Goal: Task Accomplishment & Management: Manage account settings

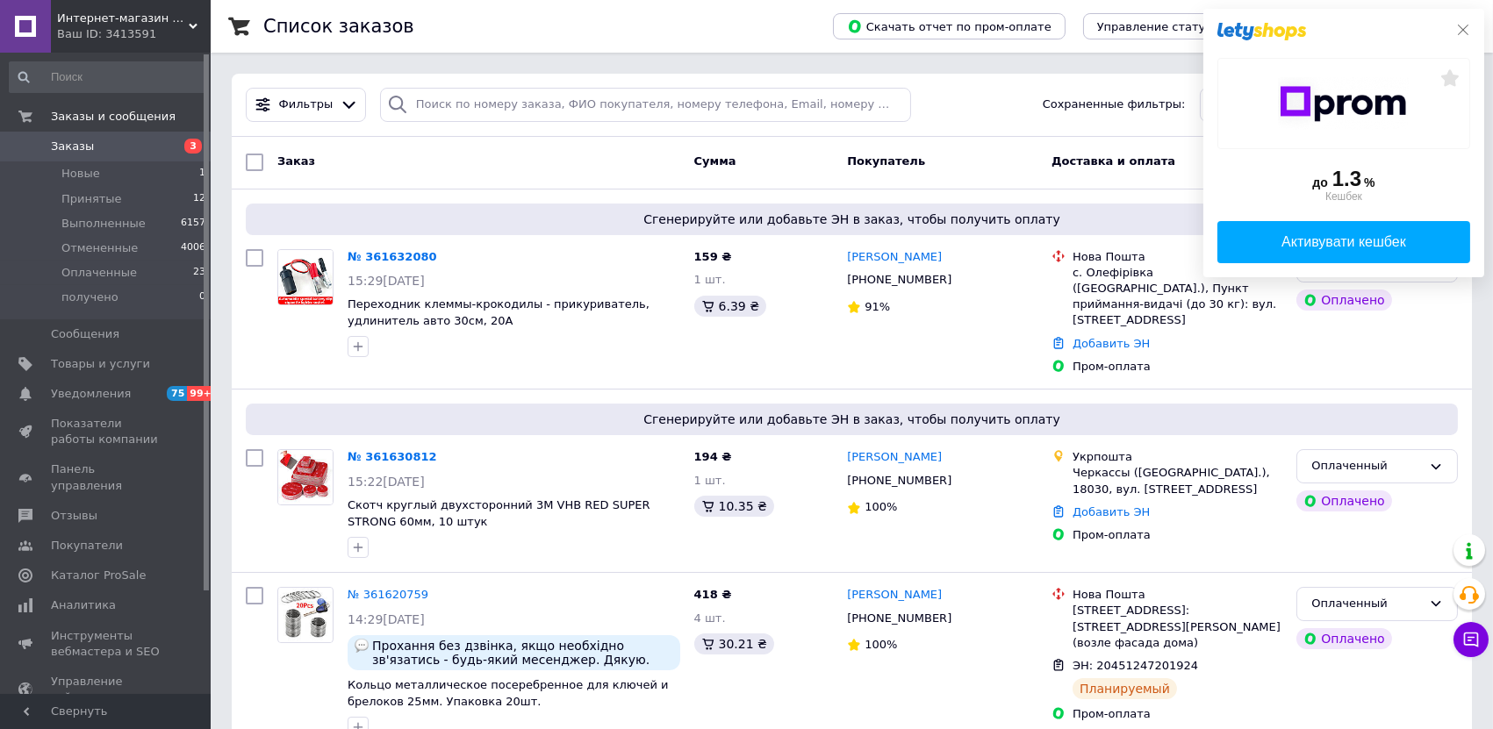
click at [1460, 28] on icon at bounding box center [1463, 30] width 14 height 14
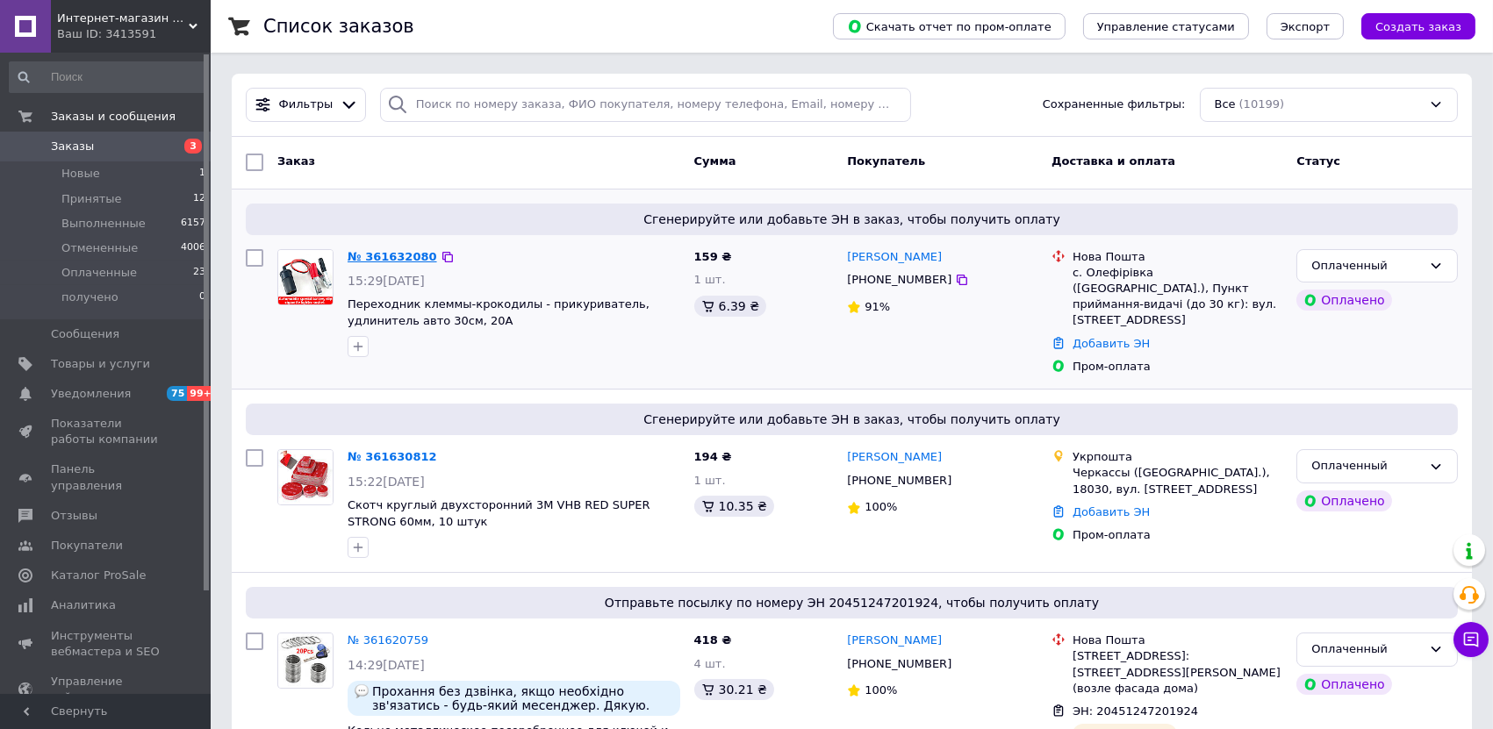
click at [379, 259] on link "№ 361632080" at bounding box center [392, 256] width 90 height 13
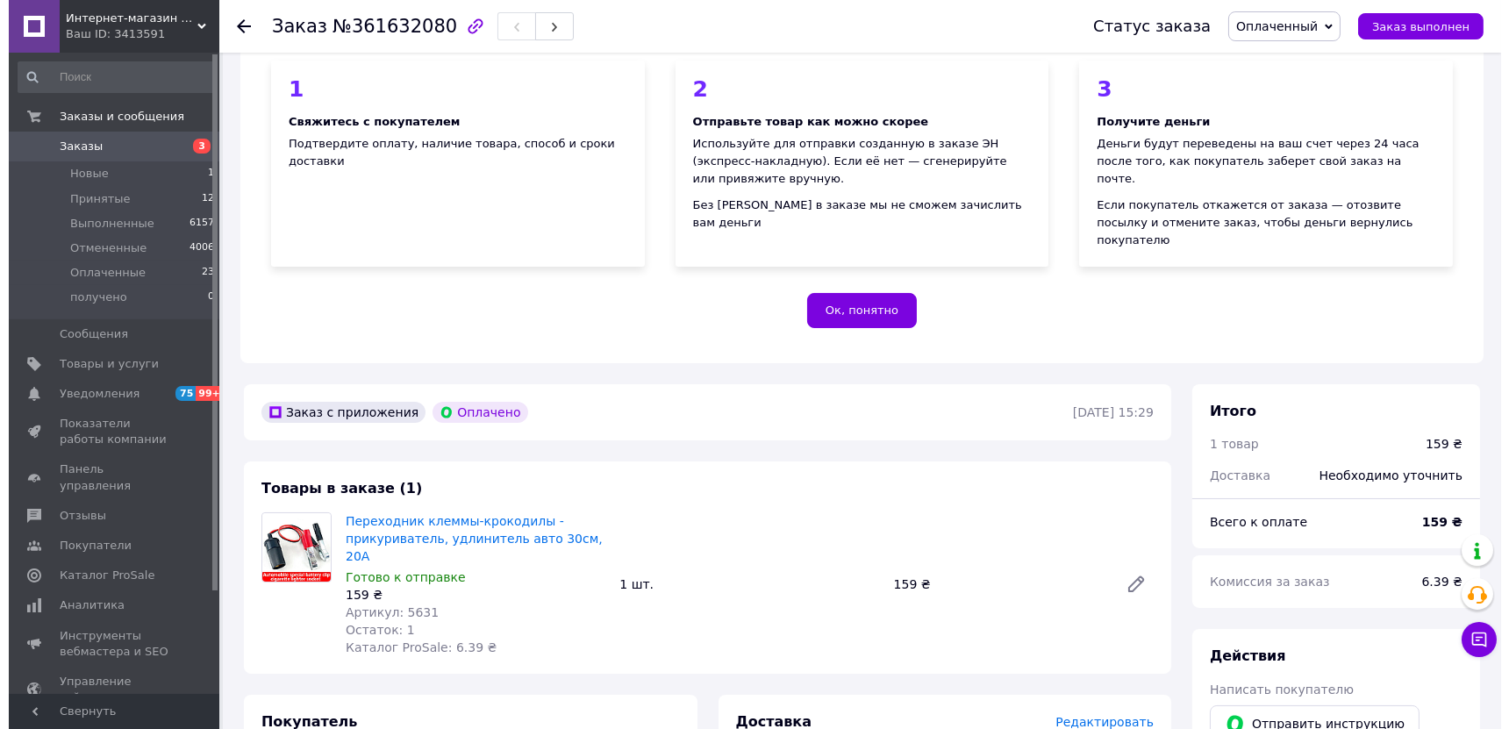
scroll to position [487, 0]
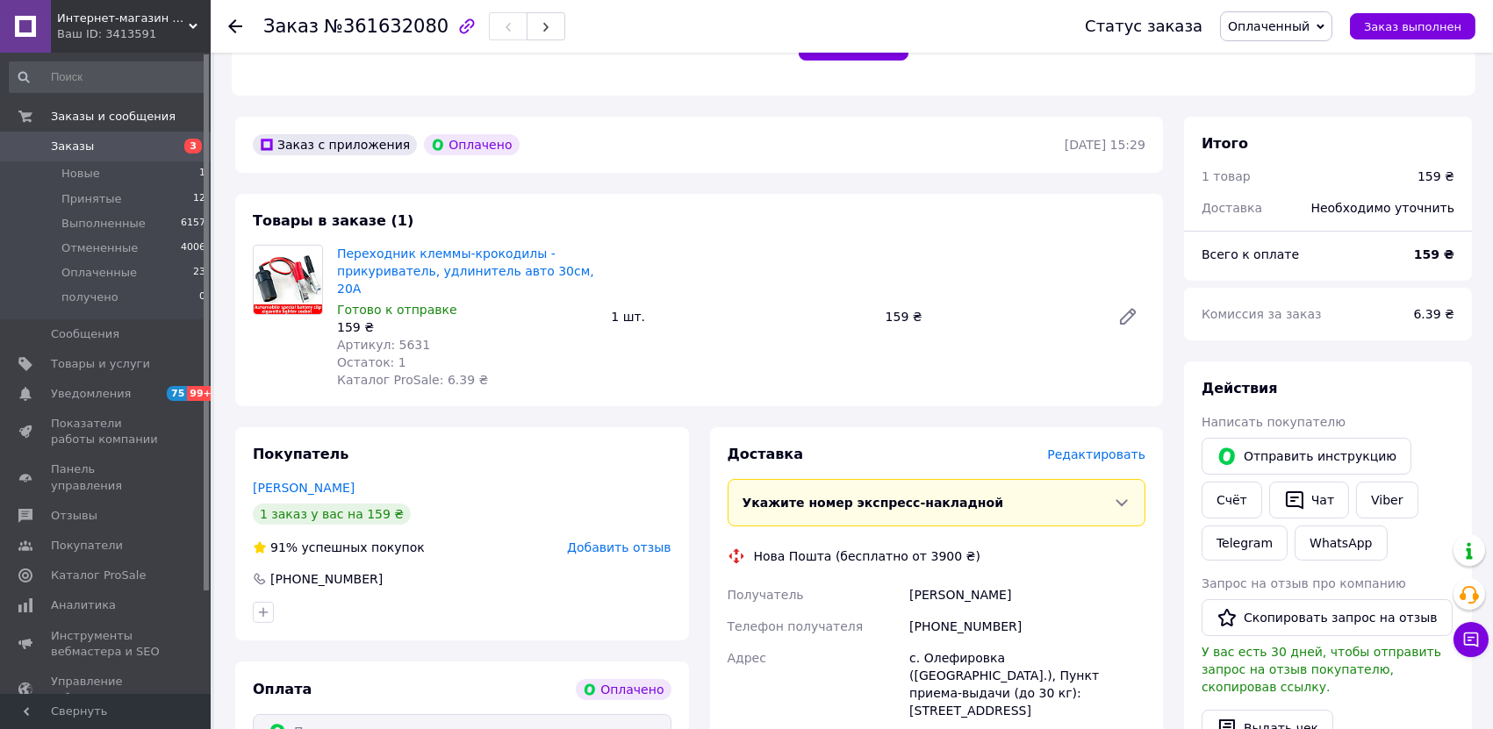
click at [1119, 448] on span "Редактировать" at bounding box center [1096, 455] width 98 height 14
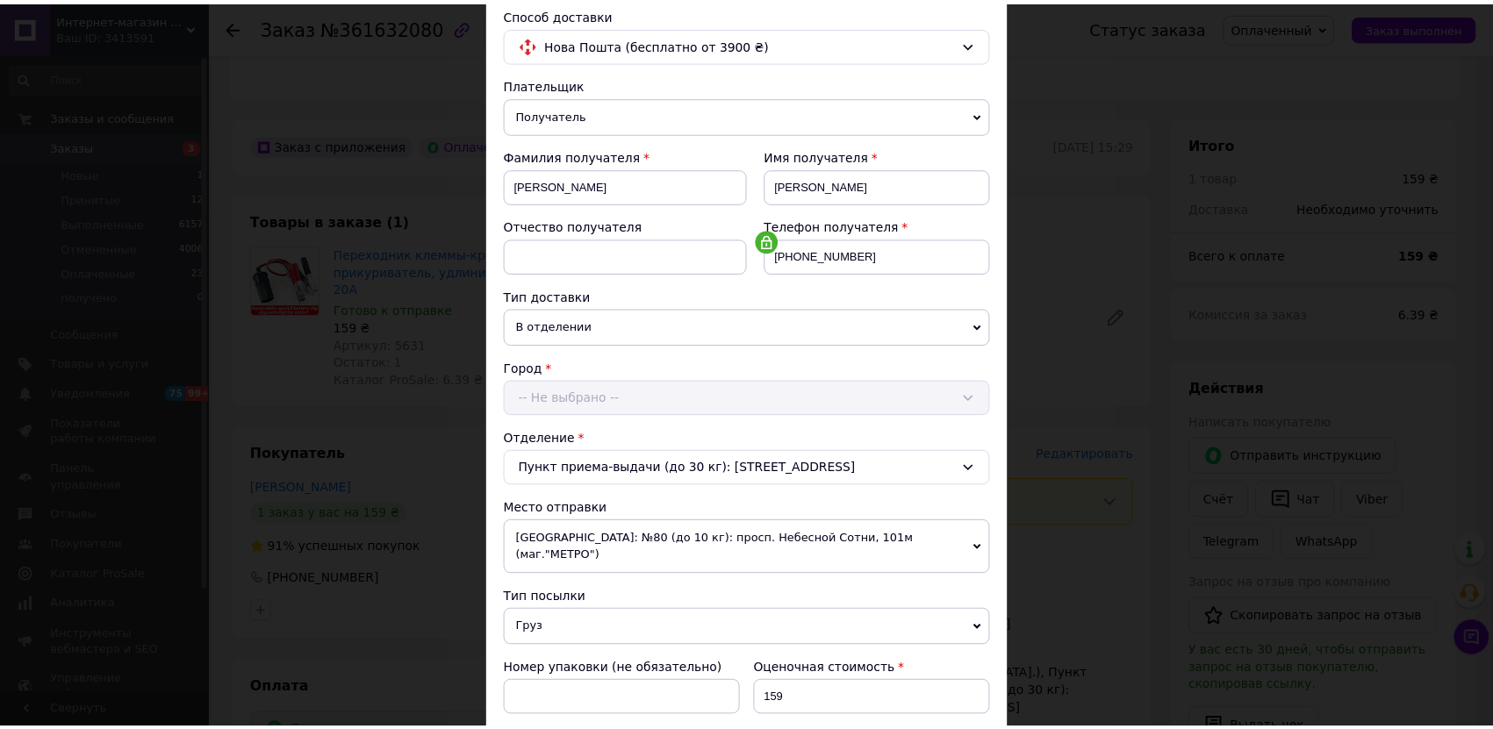
scroll to position [390, 0]
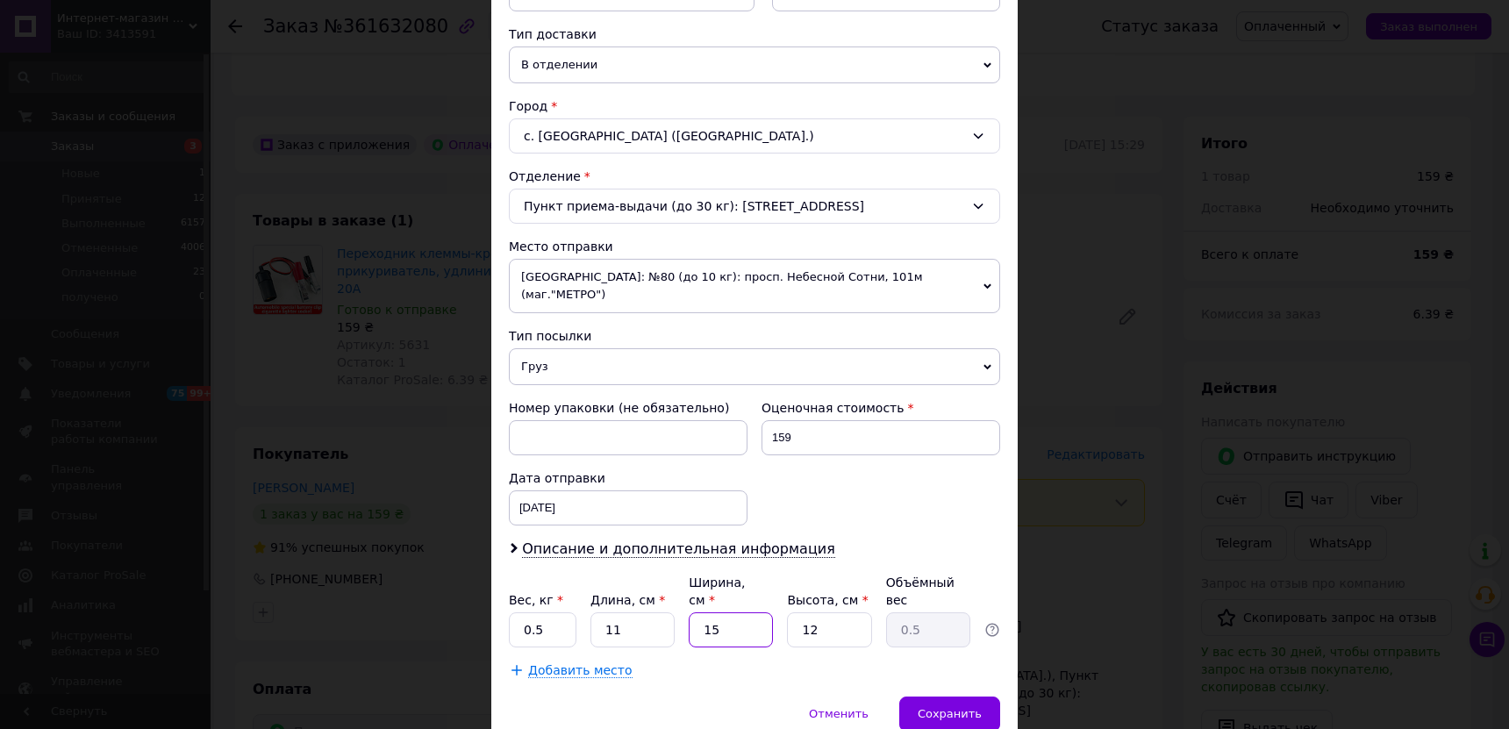
click at [759, 612] on input "15" at bounding box center [731, 629] width 84 height 35
type input "1"
type input "0.1"
type input "10"
type input "0.33"
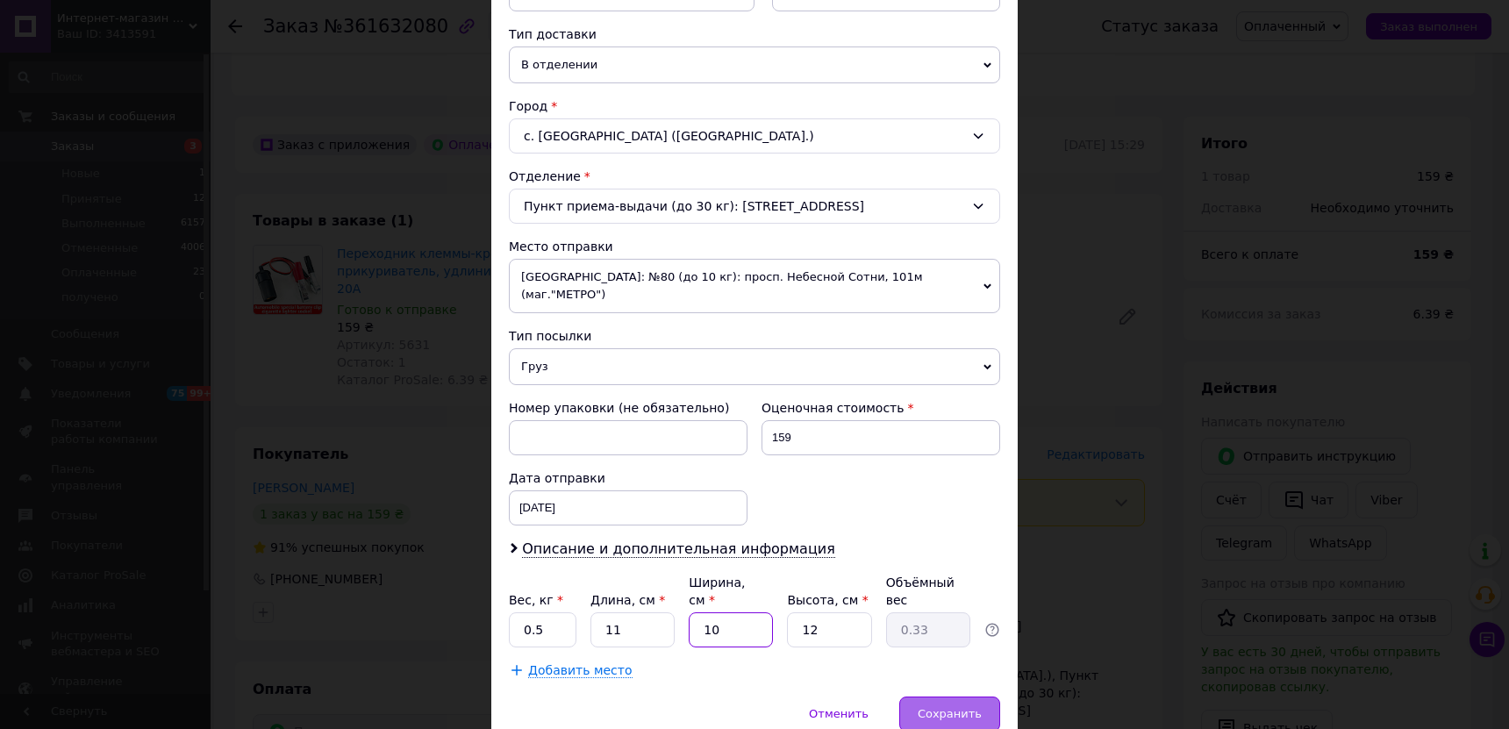
type input "10"
click at [978, 697] on div "Сохранить" at bounding box center [949, 714] width 101 height 35
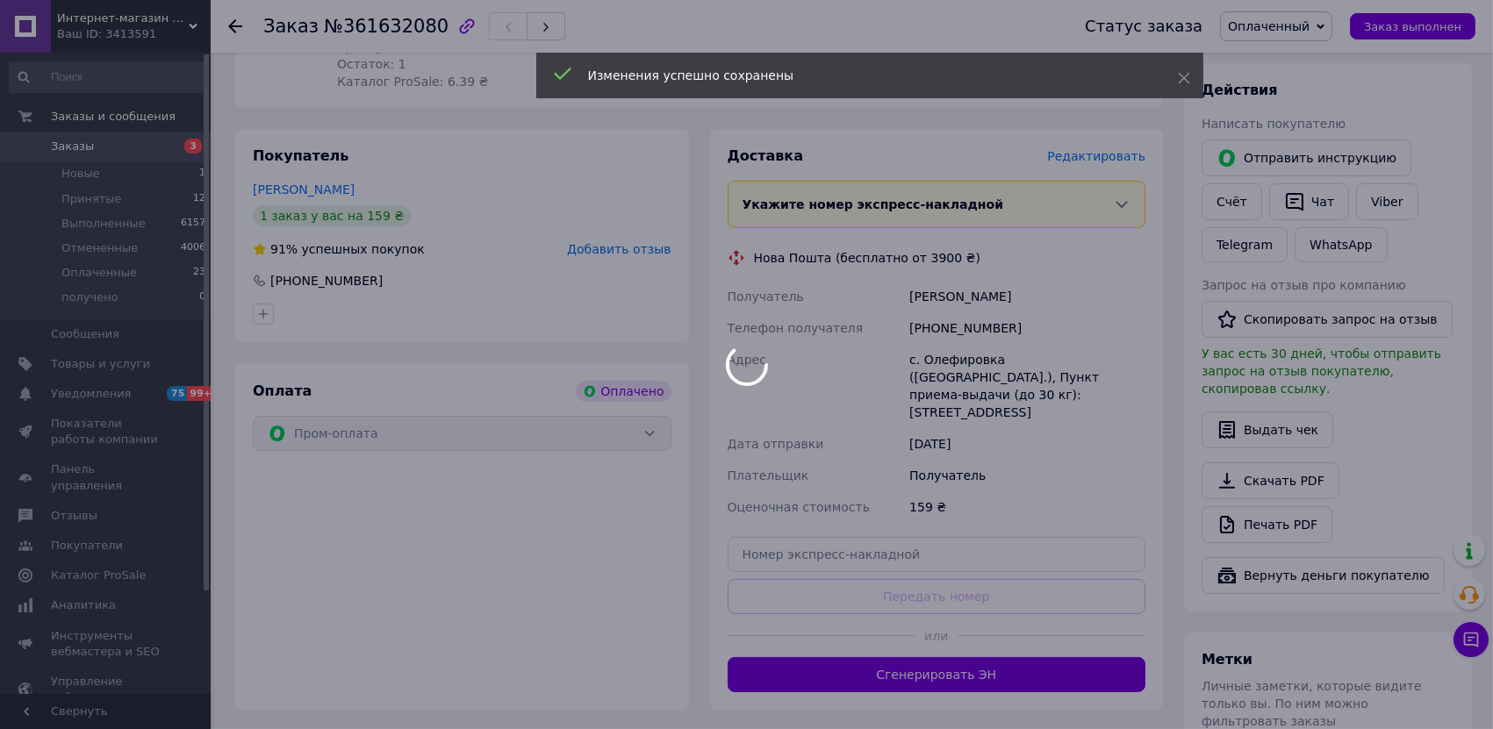
scroll to position [975, 0]
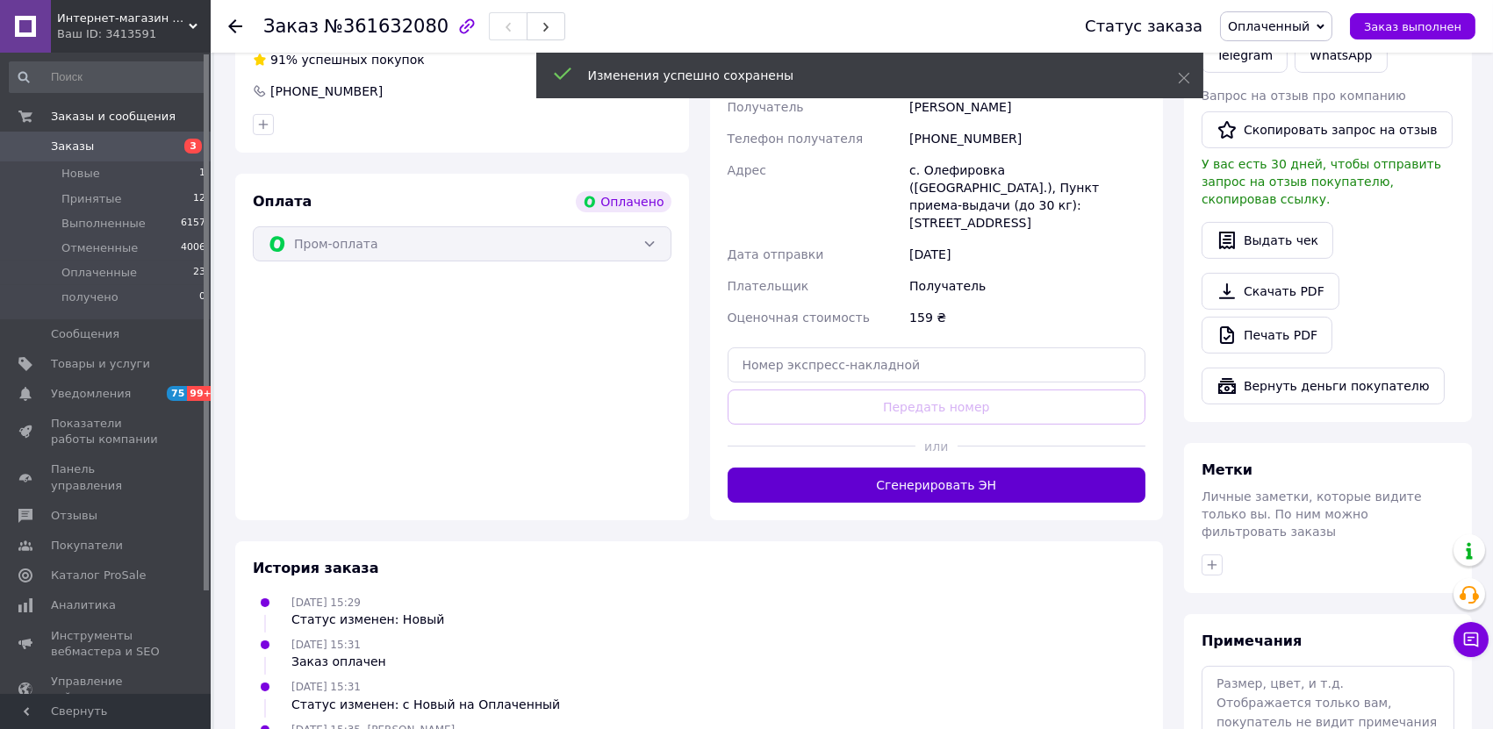
click at [963, 468] on button "Сгенерировать ЭН" at bounding box center [936, 485] width 419 height 35
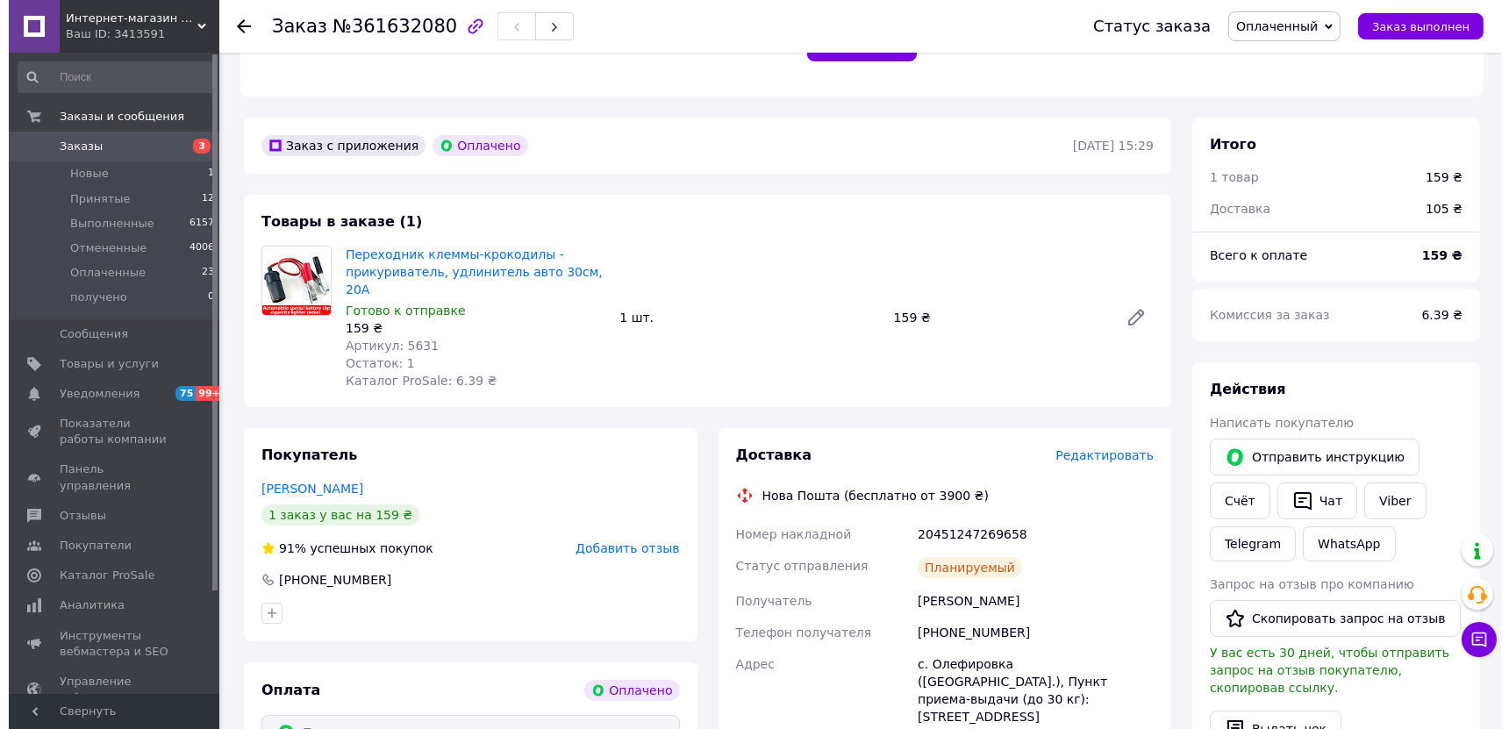
scroll to position [487, 0]
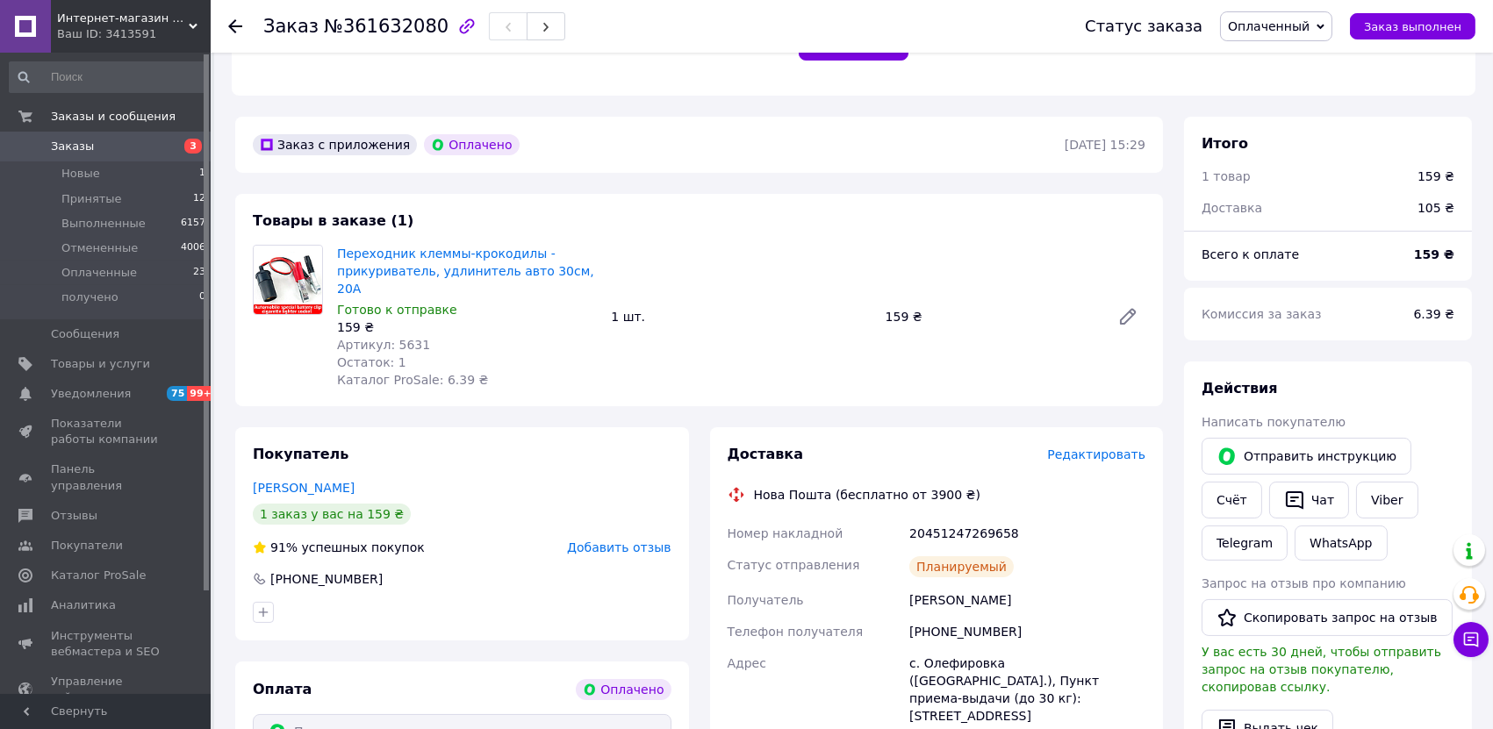
click at [1101, 448] on span "Редактировать" at bounding box center [1096, 455] width 98 height 14
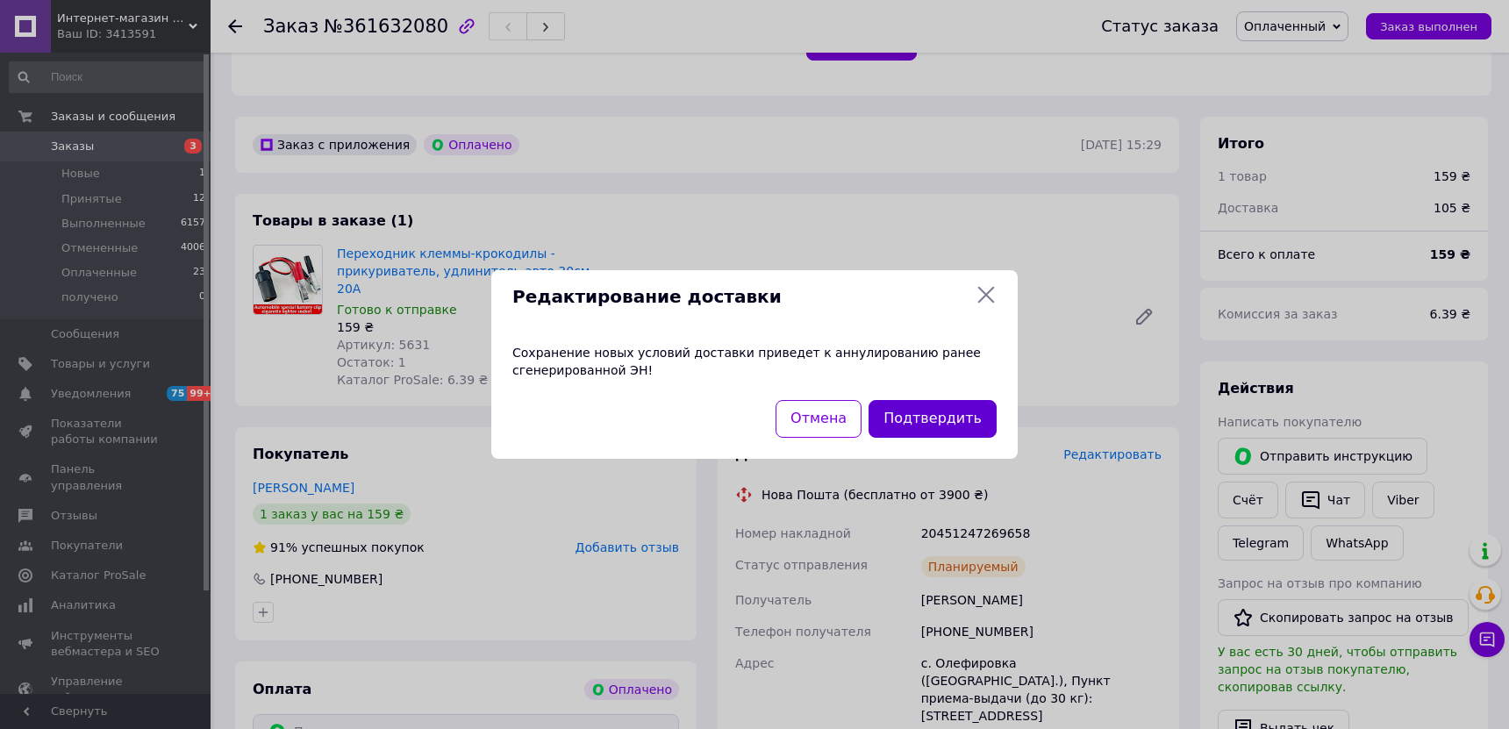
click at [954, 408] on button "Подтвердить" at bounding box center [933, 419] width 128 height 38
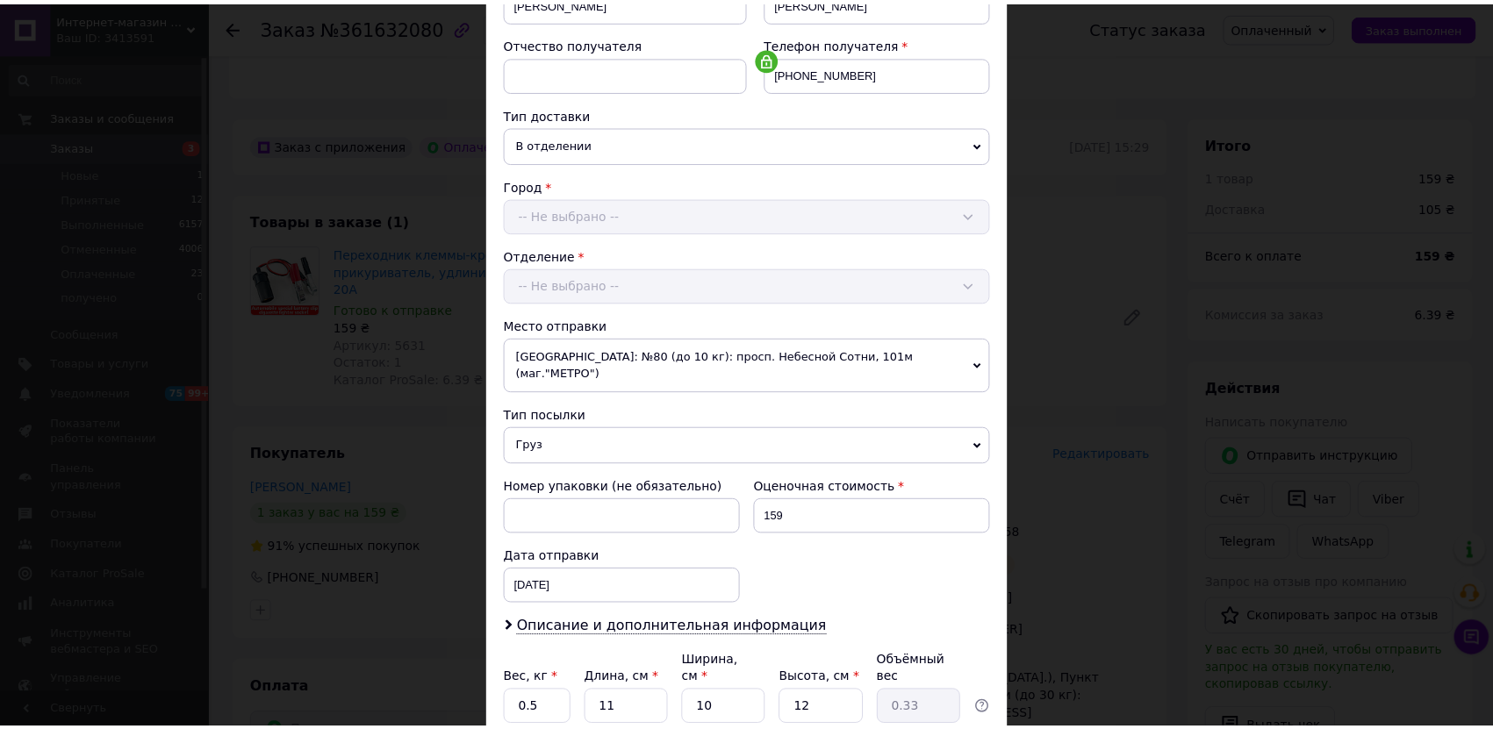
scroll to position [390, 0]
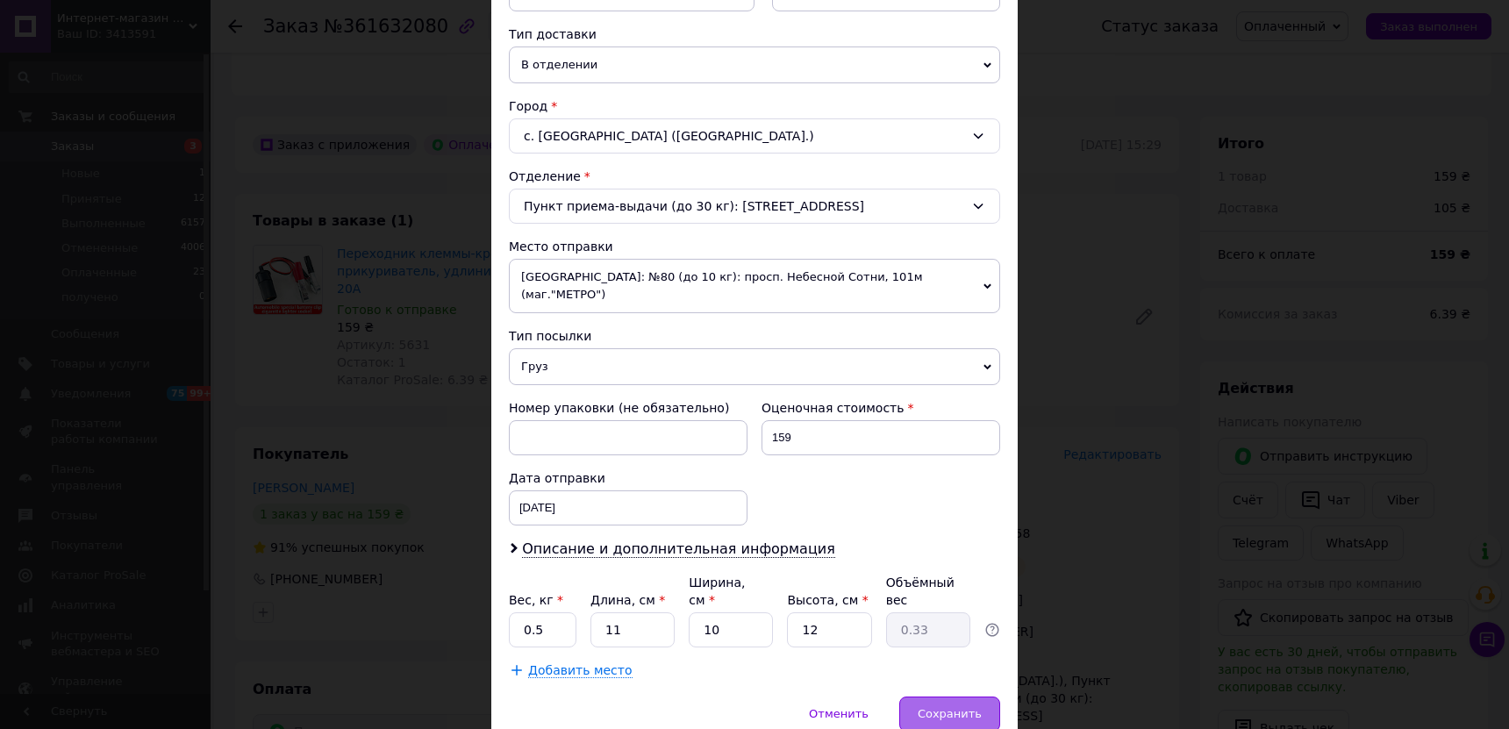
click at [974, 697] on div "Сохранить" at bounding box center [949, 714] width 101 height 35
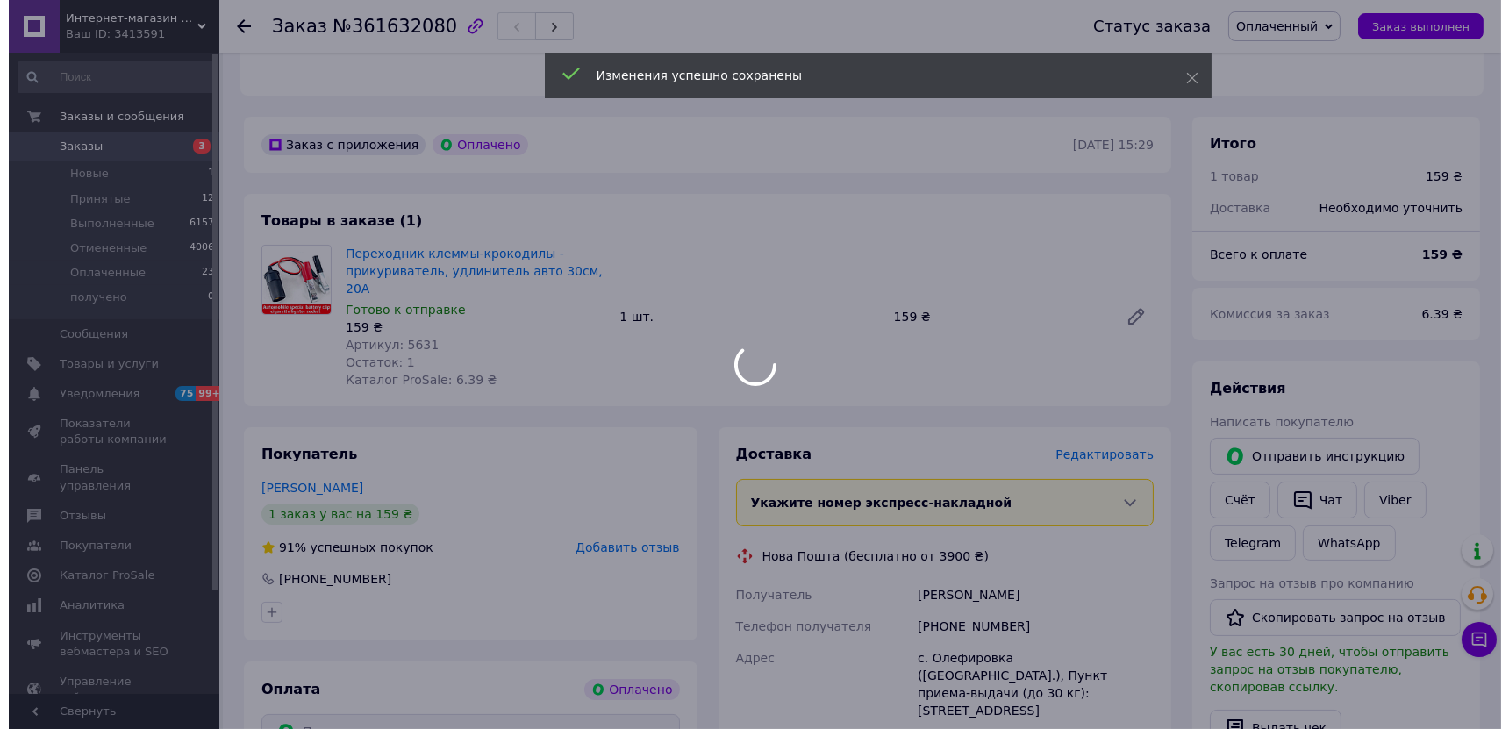
scroll to position [779, 0]
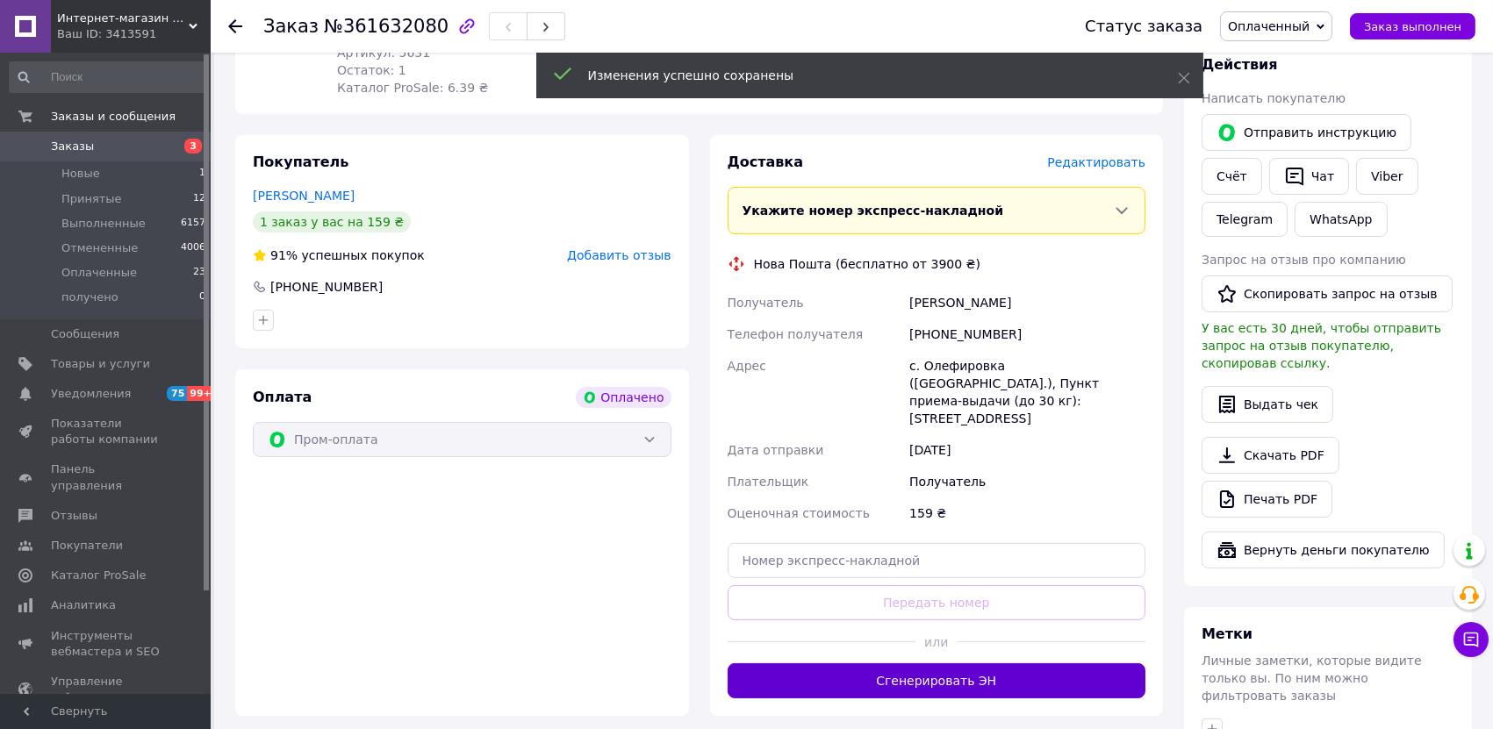
click at [934, 663] on button "Сгенерировать ЭН" at bounding box center [936, 680] width 419 height 35
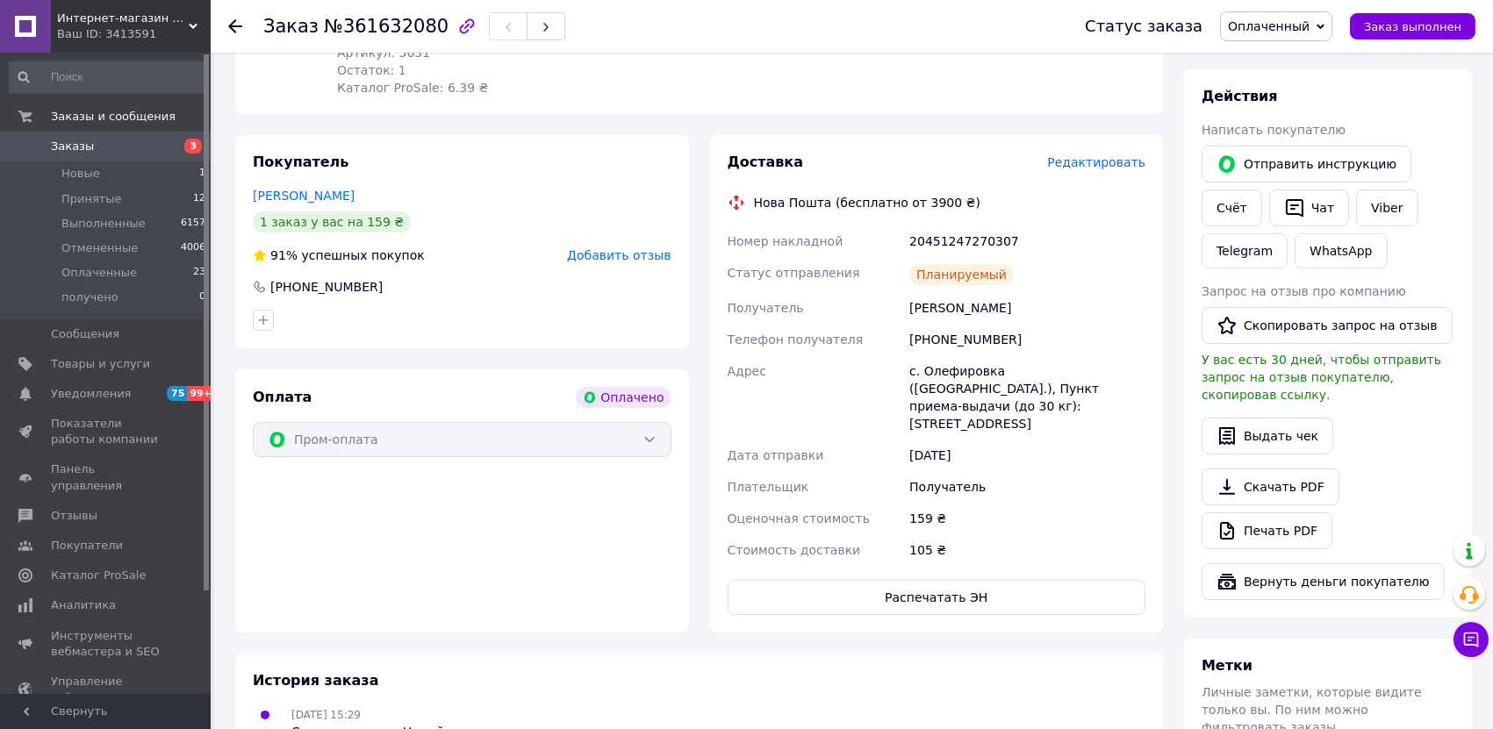
click at [1094, 155] on span "Редактировать" at bounding box center [1096, 162] width 98 height 14
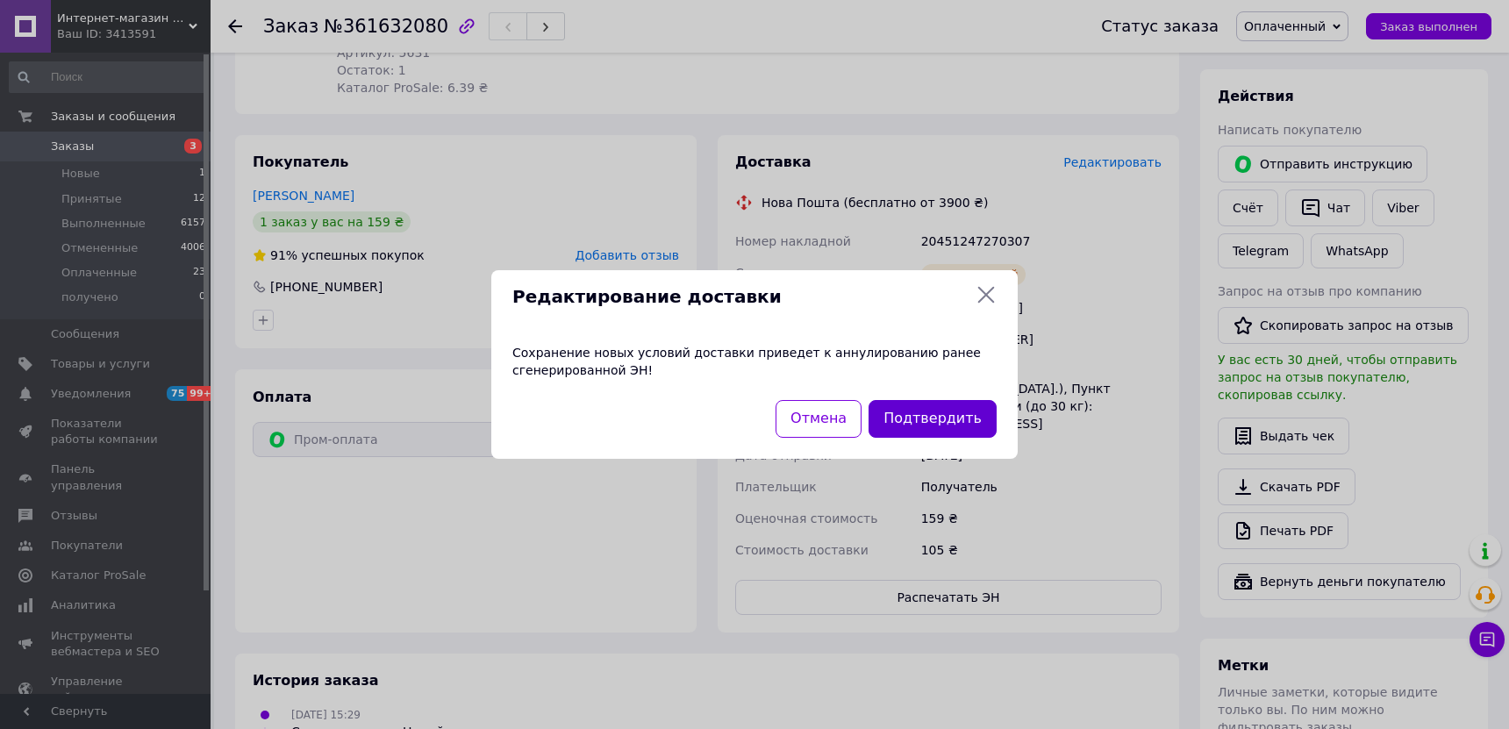
click at [924, 419] on button "Подтвердить" at bounding box center [933, 419] width 128 height 38
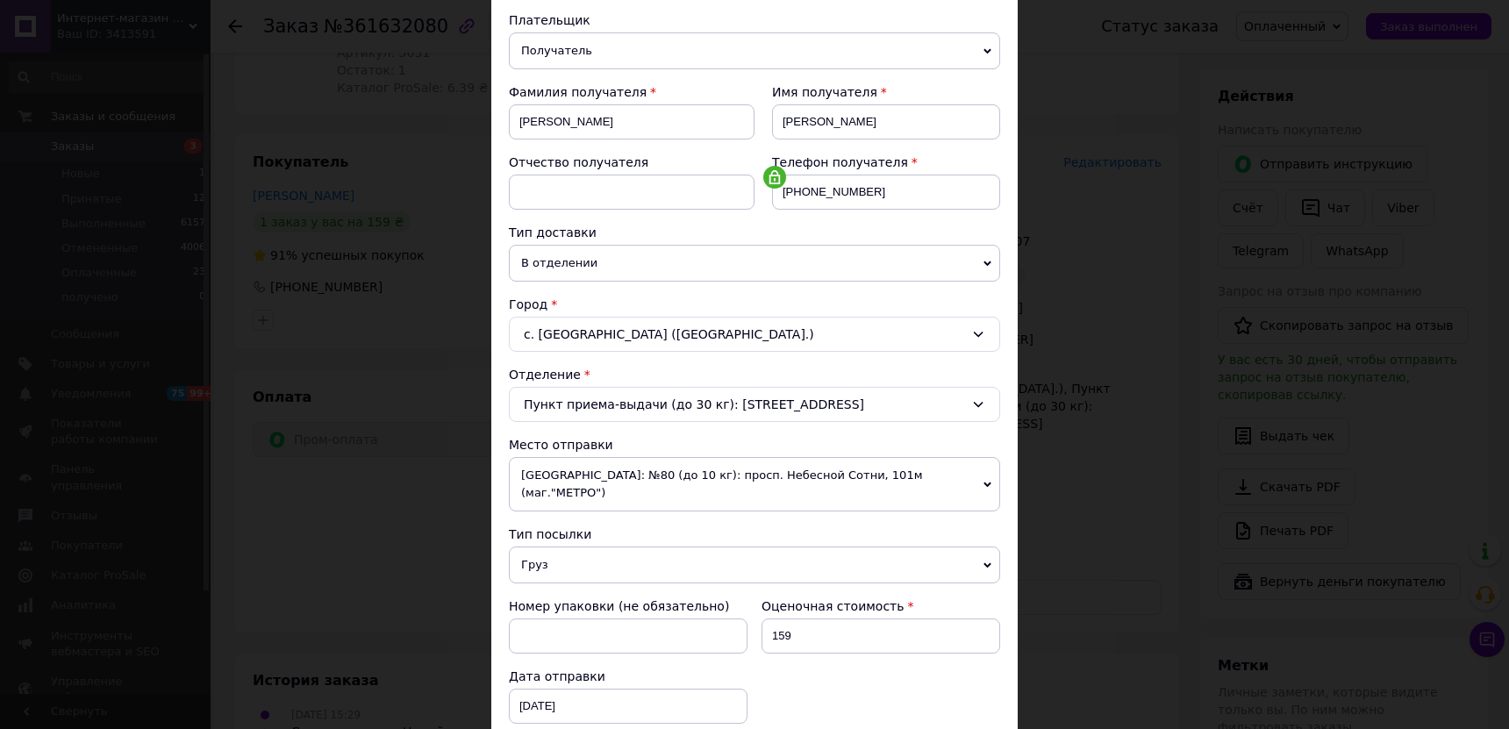
scroll to position [195, 0]
click at [939, 336] on div "с. Олефировка (Днепропетровская обл.)" at bounding box center [754, 330] width 491 height 35
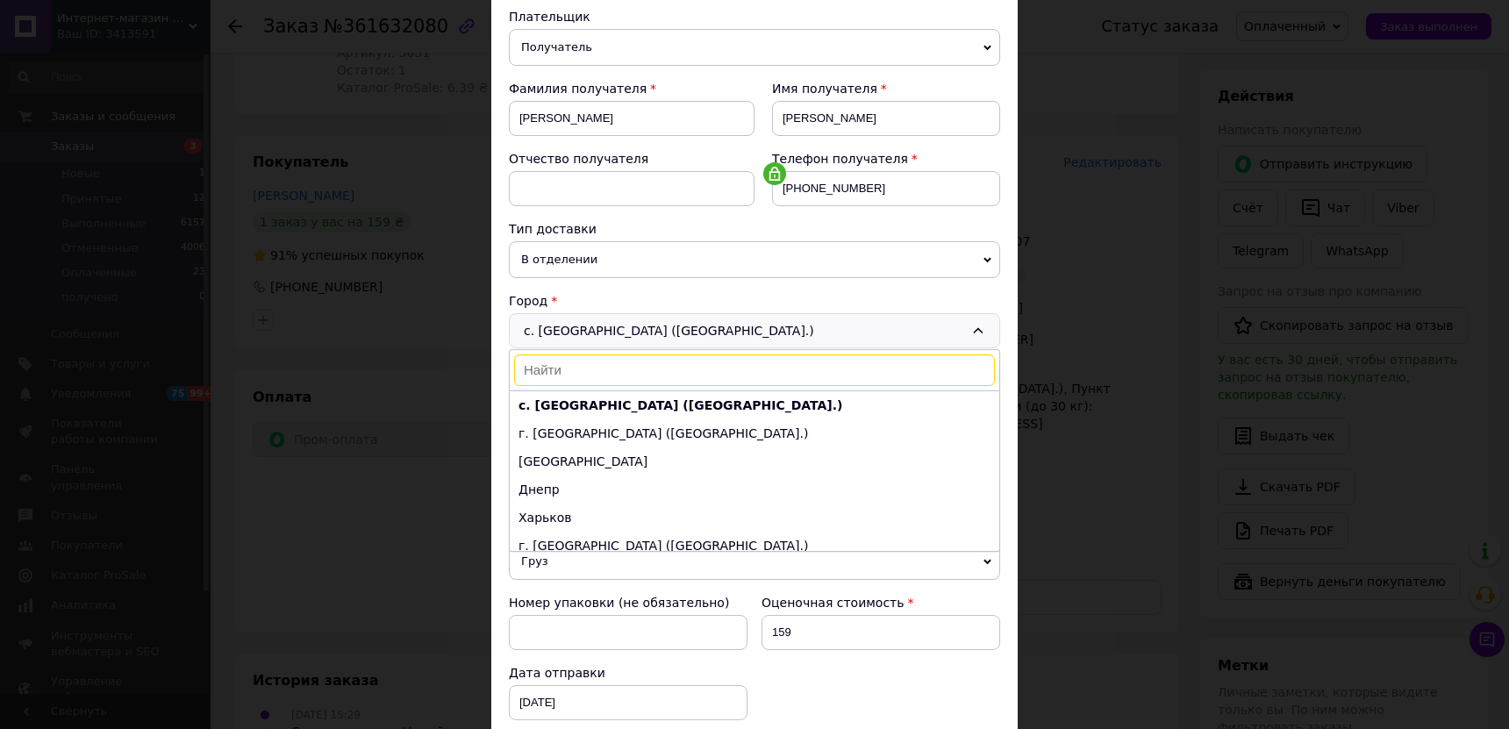
click at [1127, 415] on div "× Редактирование доставки Способ доставки Нова Пошта (бесплатно от 3900 ₴) Плат…" at bounding box center [754, 364] width 1509 height 729
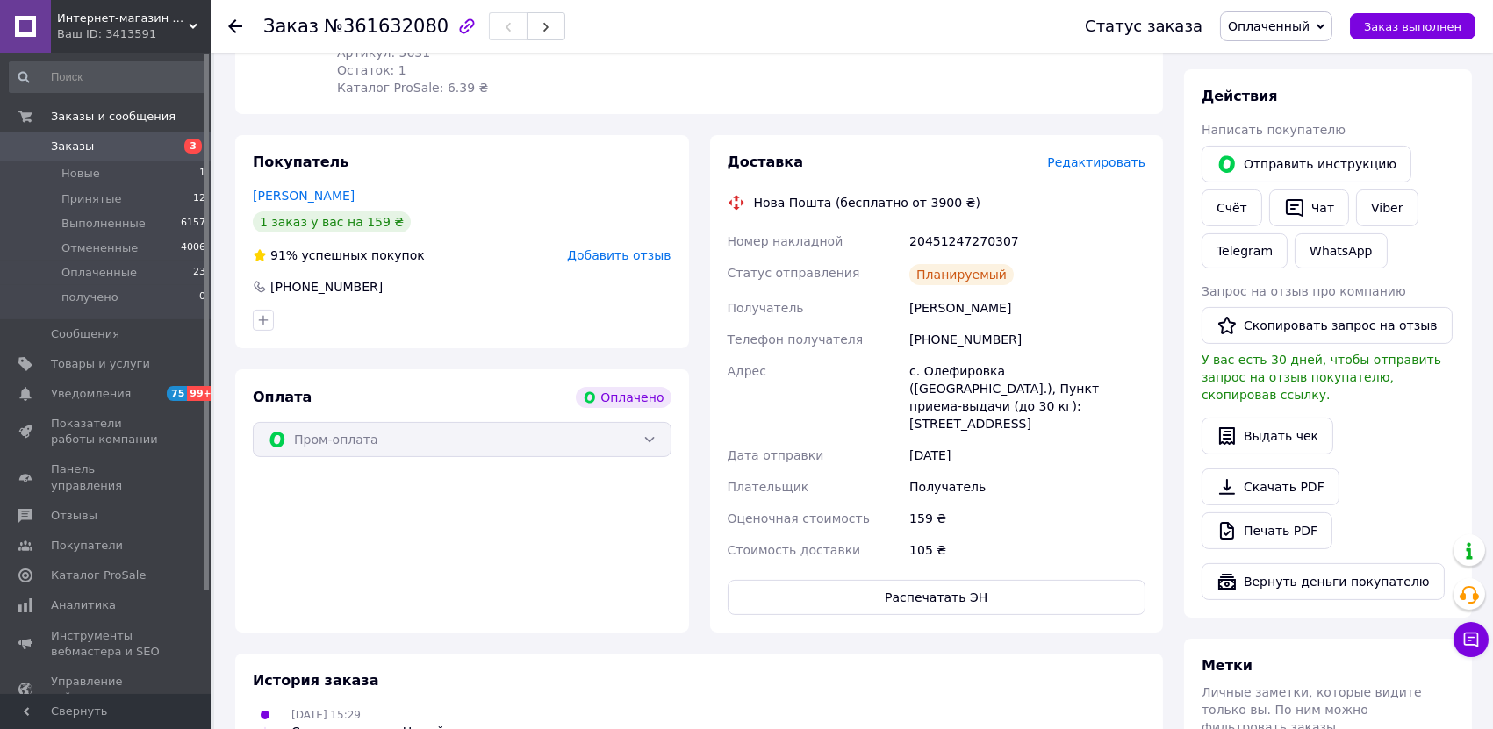
click at [1077, 155] on span "Редактировать" at bounding box center [1096, 162] width 98 height 14
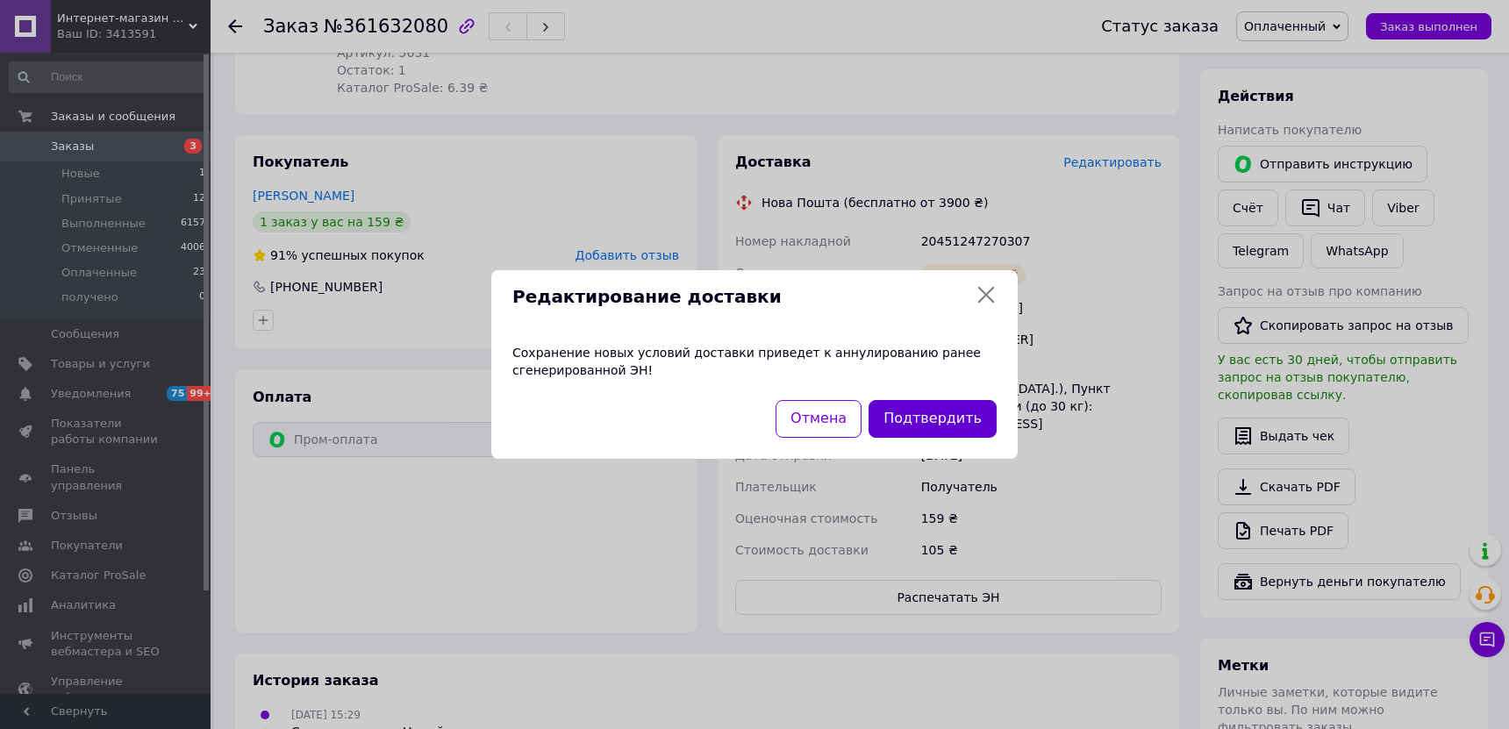
click at [931, 419] on button "Подтвердить" at bounding box center [933, 419] width 128 height 38
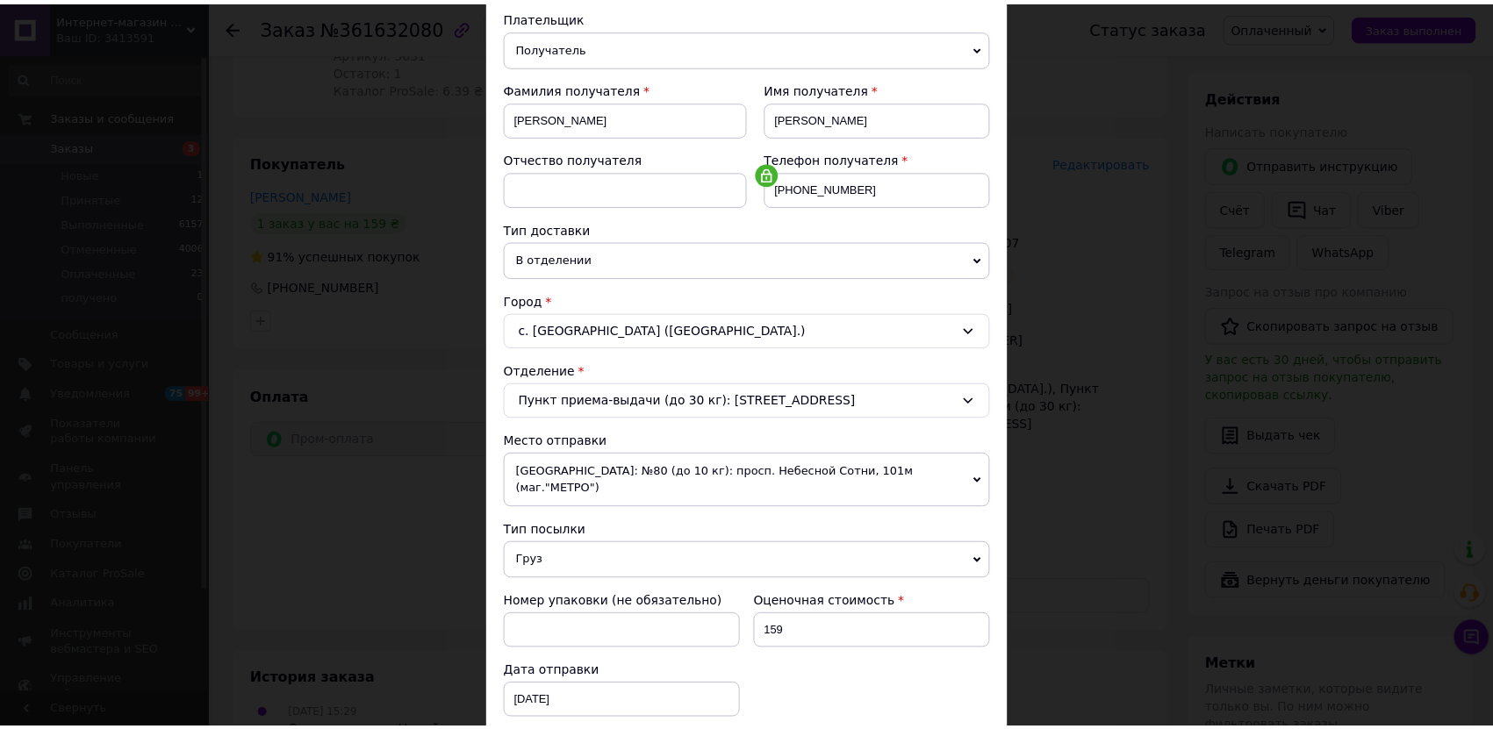
scroll to position [390, 0]
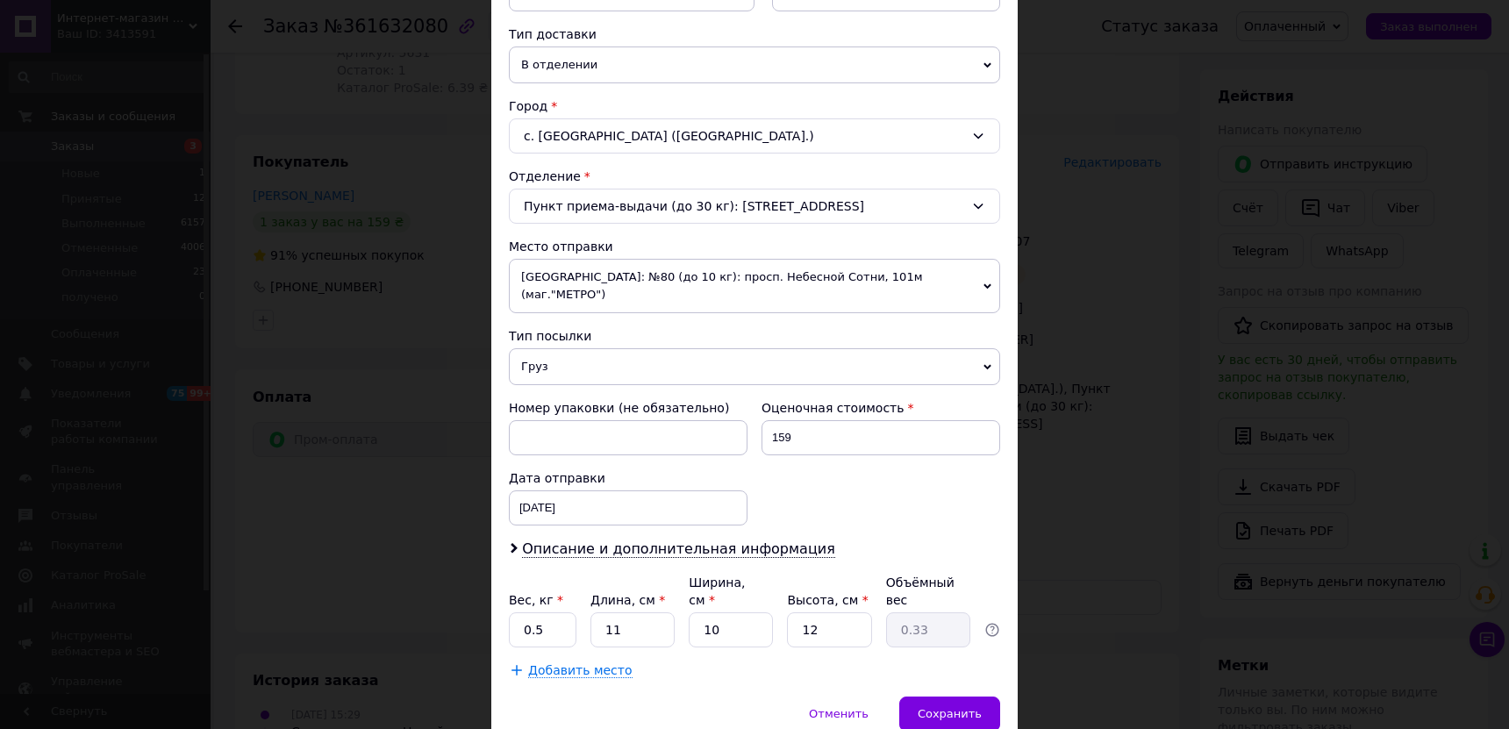
click at [743, 348] on span "Груз" at bounding box center [754, 366] width 491 height 37
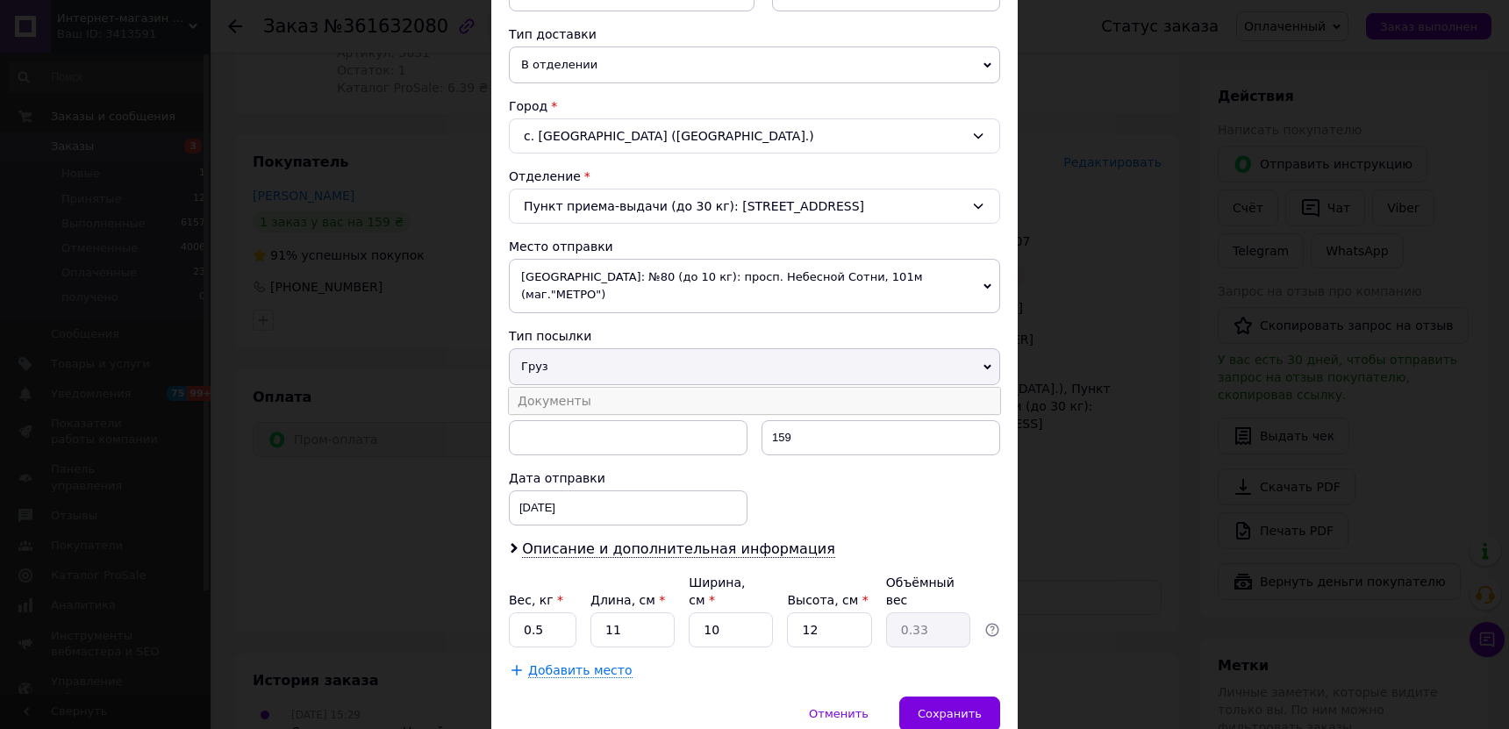
click at [696, 388] on li "Документы" at bounding box center [754, 401] width 491 height 26
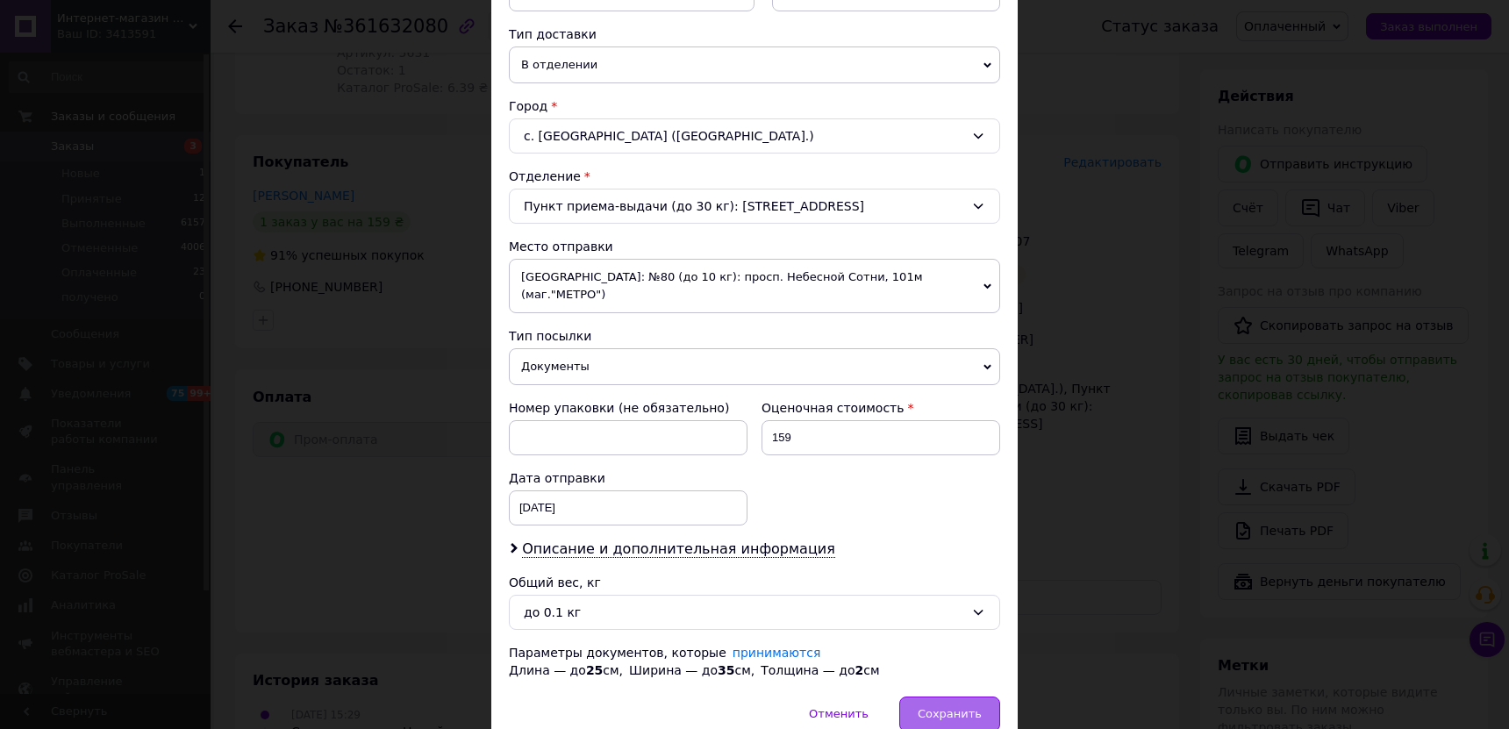
click at [928, 707] on span "Сохранить" at bounding box center [950, 713] width 64 height 13
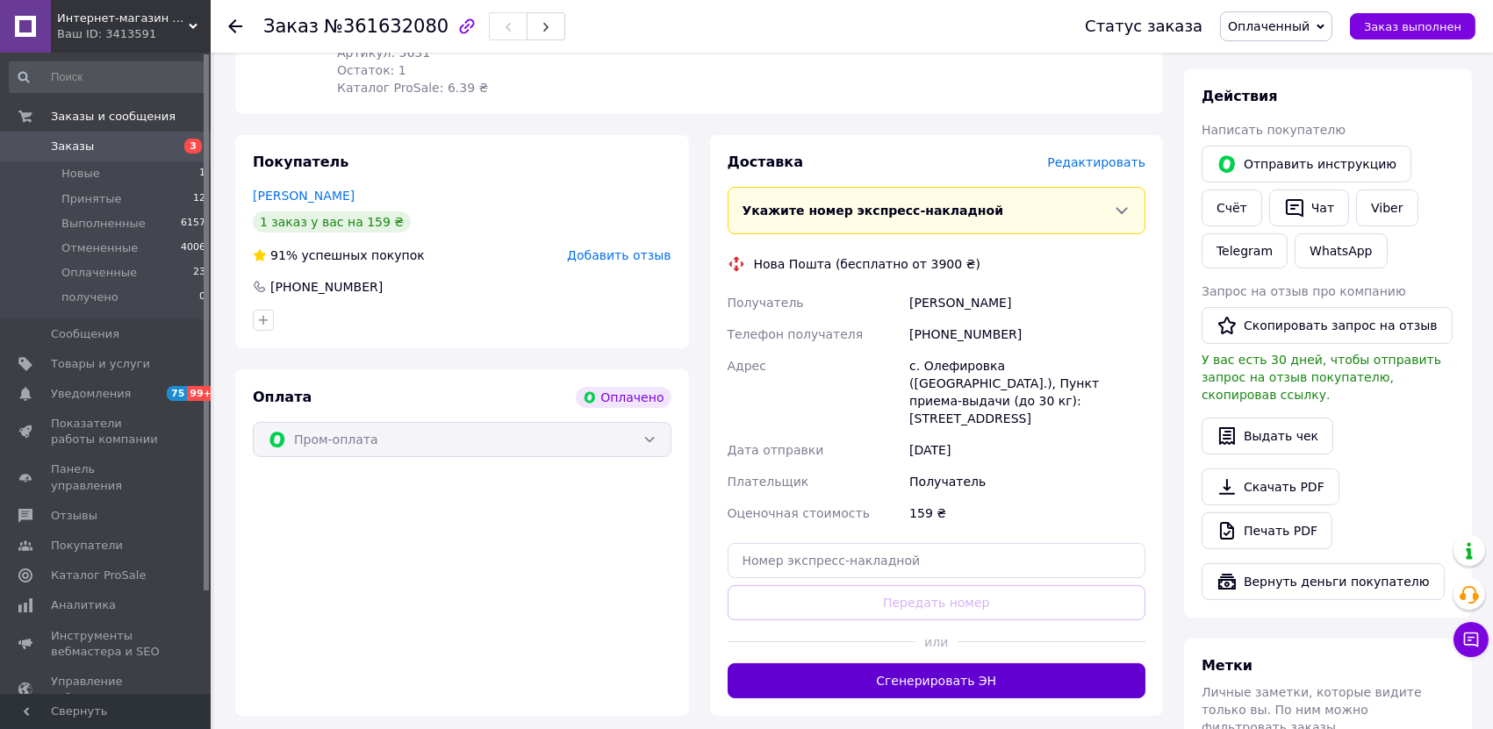
click at [1029, 663] on button "Сгенерировать ЭН" at bounding box center [936, 680] width 419 height 35
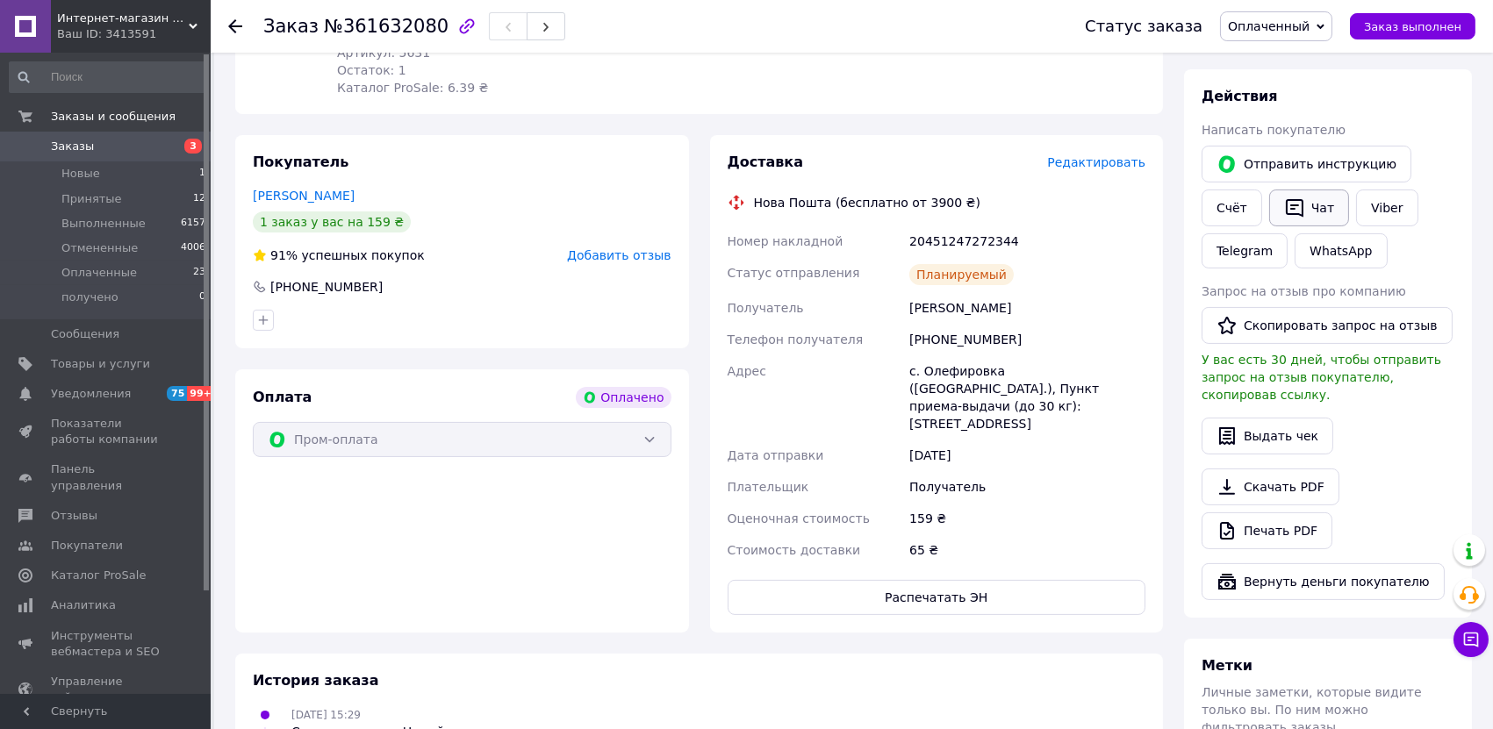
click at [1302, 190] on button "Чат" at bounding box center [1309, 208] width 80 height 37
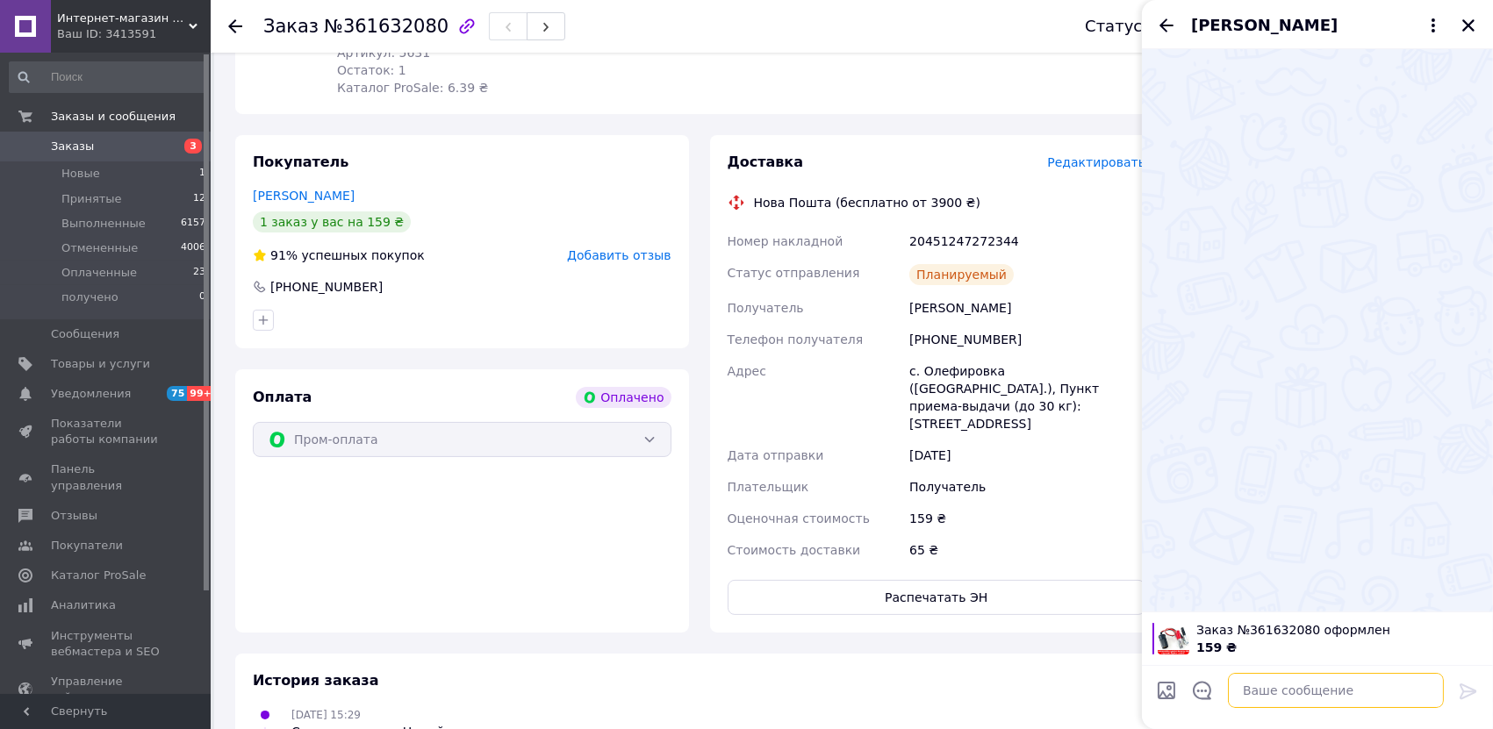
paste textarea "Дякуємо за покупку Постараємося вислати як документи, а не вантаж, щоб тариф бу…"
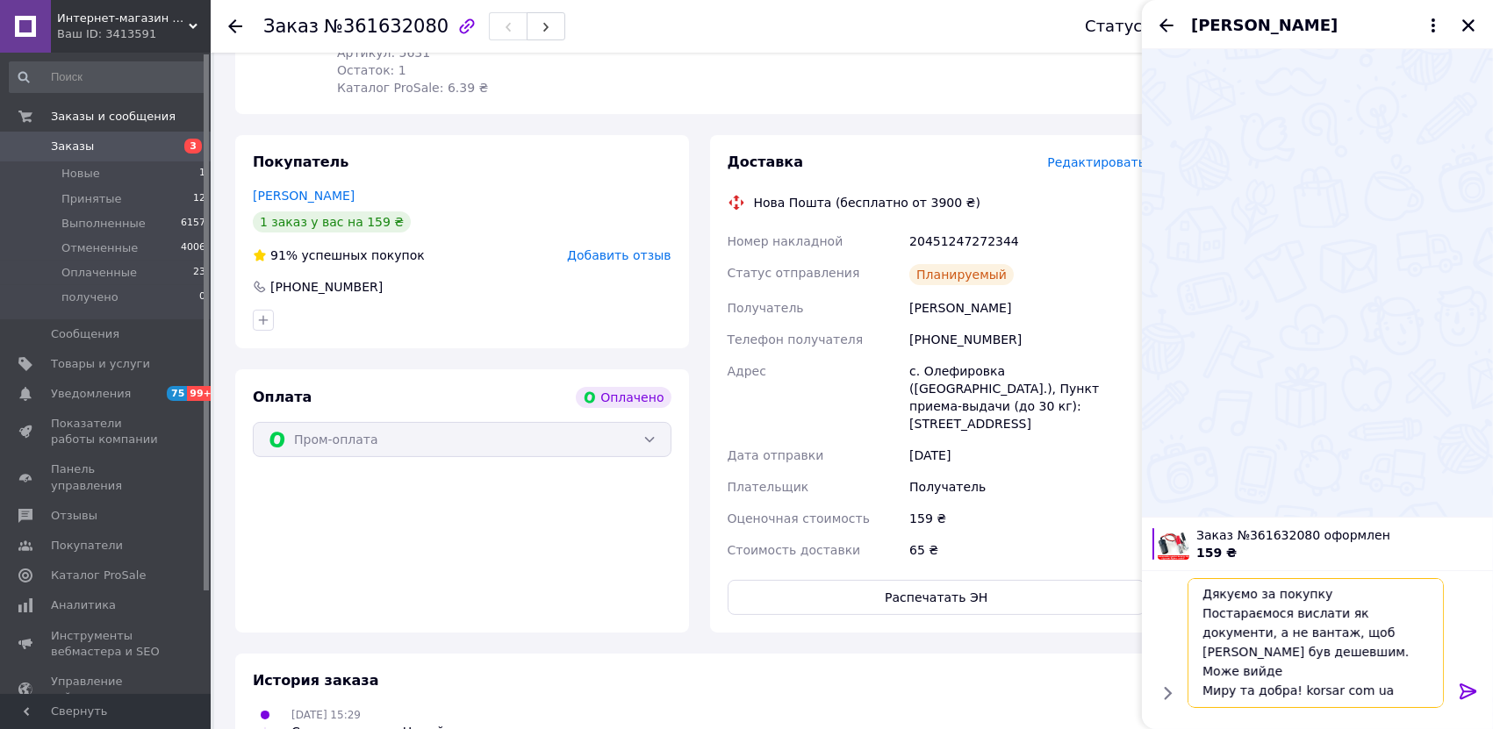
scroll to position [2, 0]
type textarea "Дякуємо за покупку Постараємося вислати як документи, а не вантаж, щоб тариф бу…"
click at [1469, 698] on icon at bounding box center [1467, 691] width 21 height 21
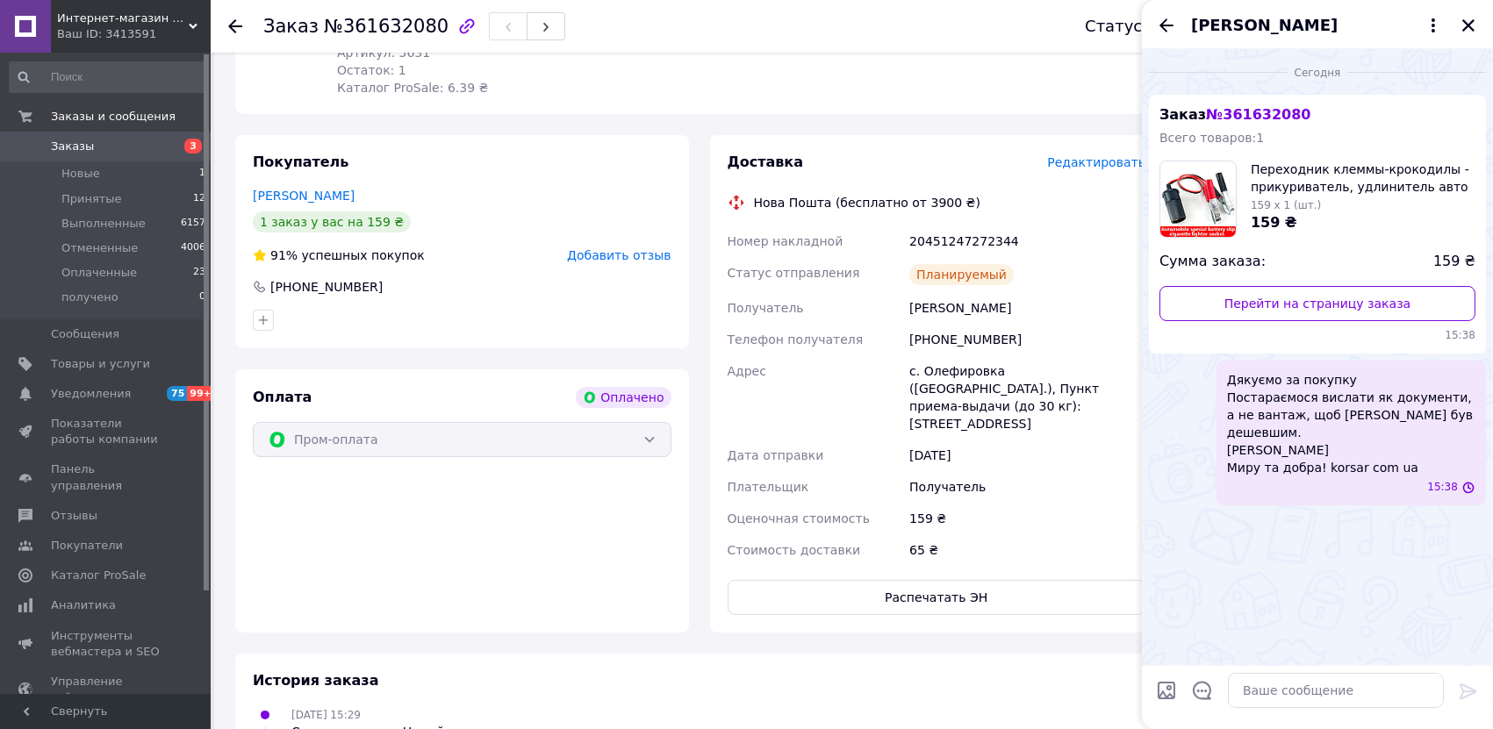
scroll to position [0, 0]
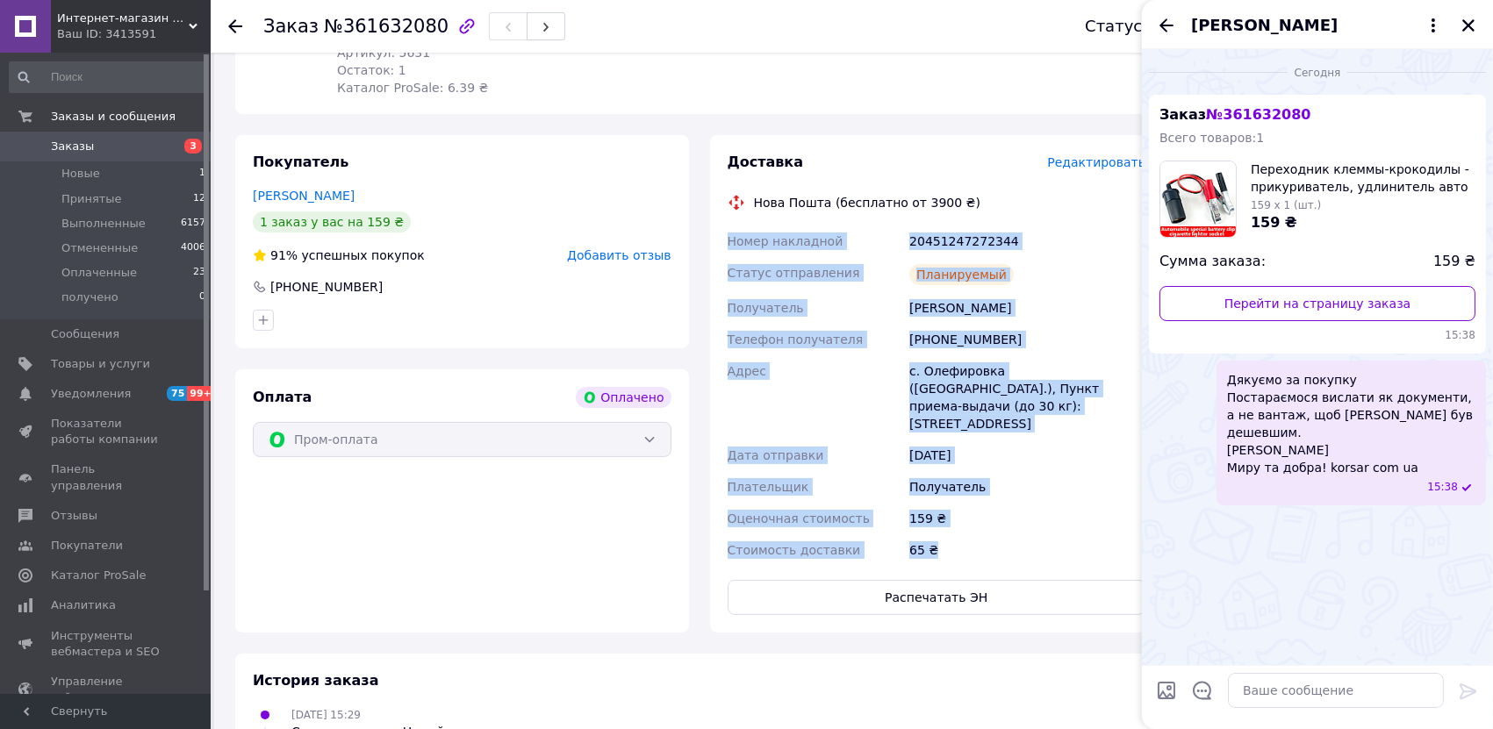
drag, startPoint x: 977, startPoint y: 469, endPoint x: 723, endPoint y: 149, distance: 408.4
click at [723, 149] on div "Доставка Редактировать Нова Пошта (бесплатно от 3900 ₴) Номер накладной 2045124…" at bounding box center [937, 384] width 454 height 498
copy div "Номер накладной 20451247272344 Статус отправления Планируемый Получатель Гай Єв…"
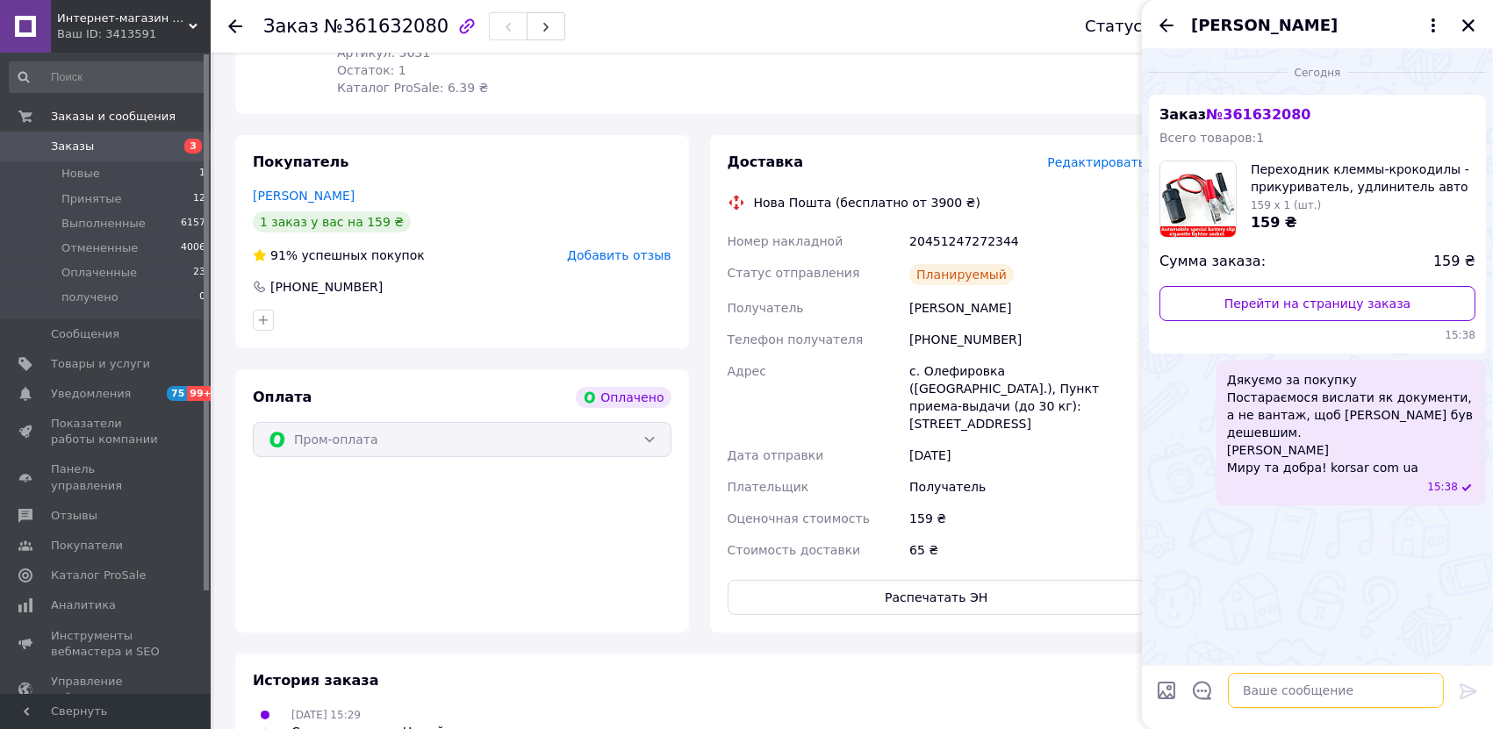
paste textarea "Номер накладной 20451247272344 Статус отправления Планируемый Получатель Гай Єв…"
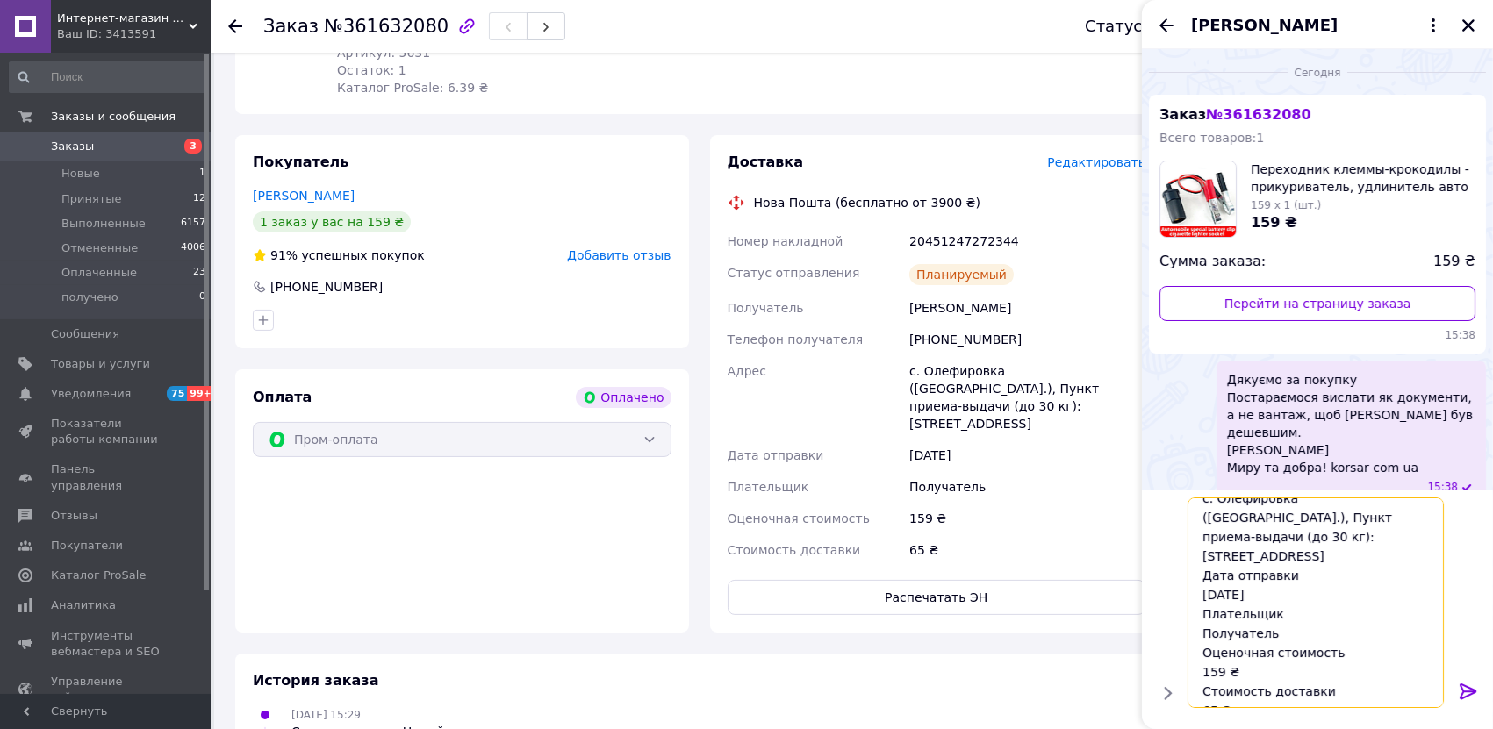
scroll to position [190, 0]
type textarea "Номер накладной 20451247272344 Статус отправления Планируемый Получатель Гай Єв…"
click at [1465, 691] on icon at bounding box center [1467, 692] width 17 height 16
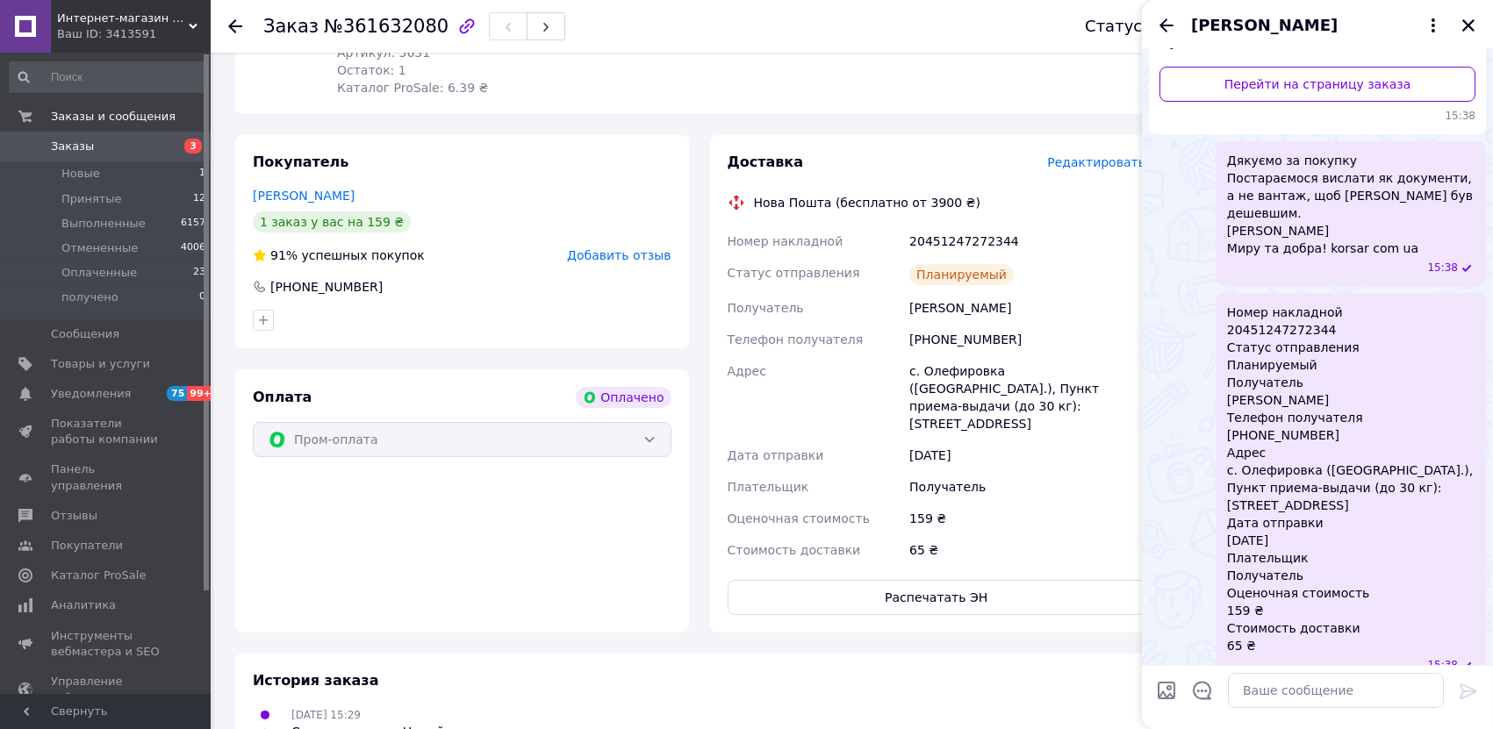
scroll to position [226, 0]
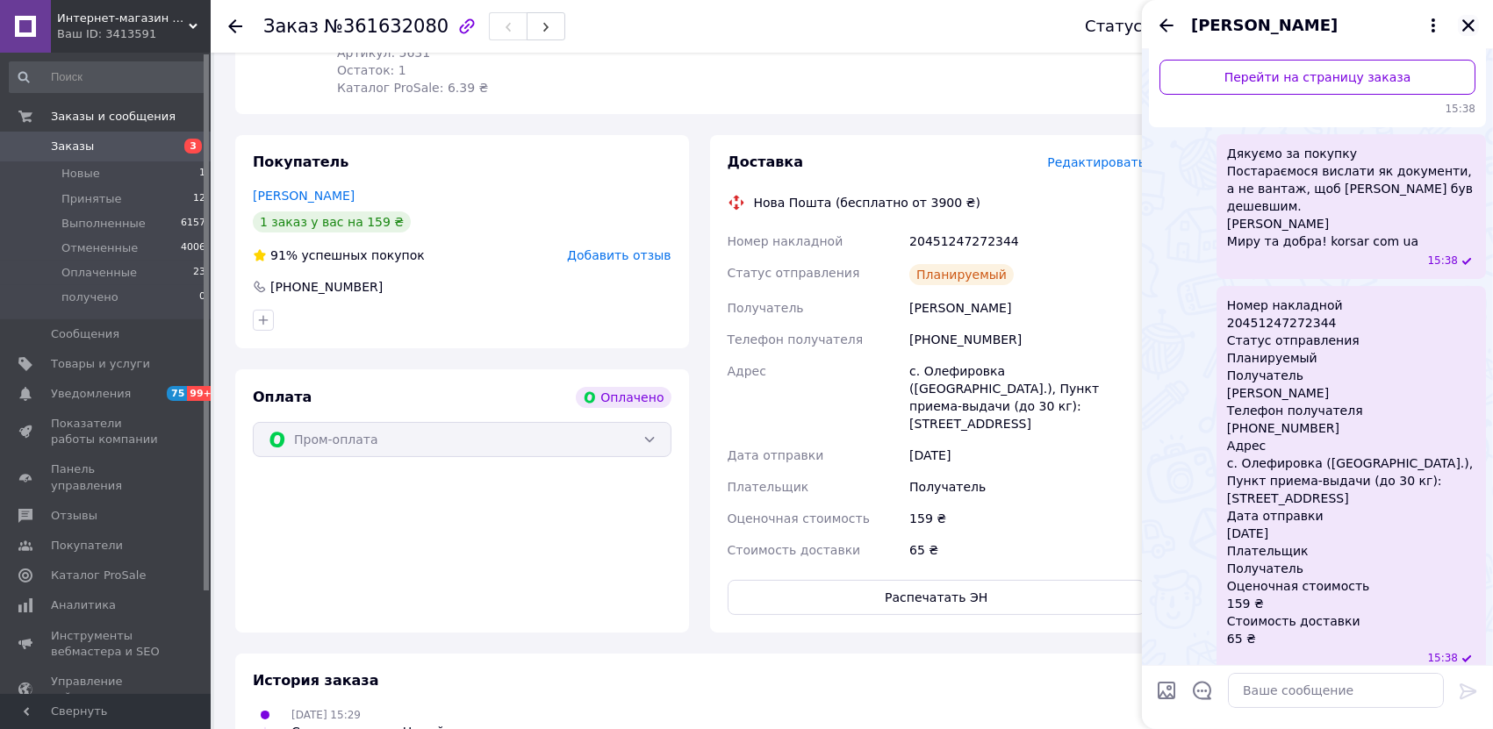
click at [1474, 27] on icon "Закрыть" at bounding box center [1468, 26] width 16 height 16
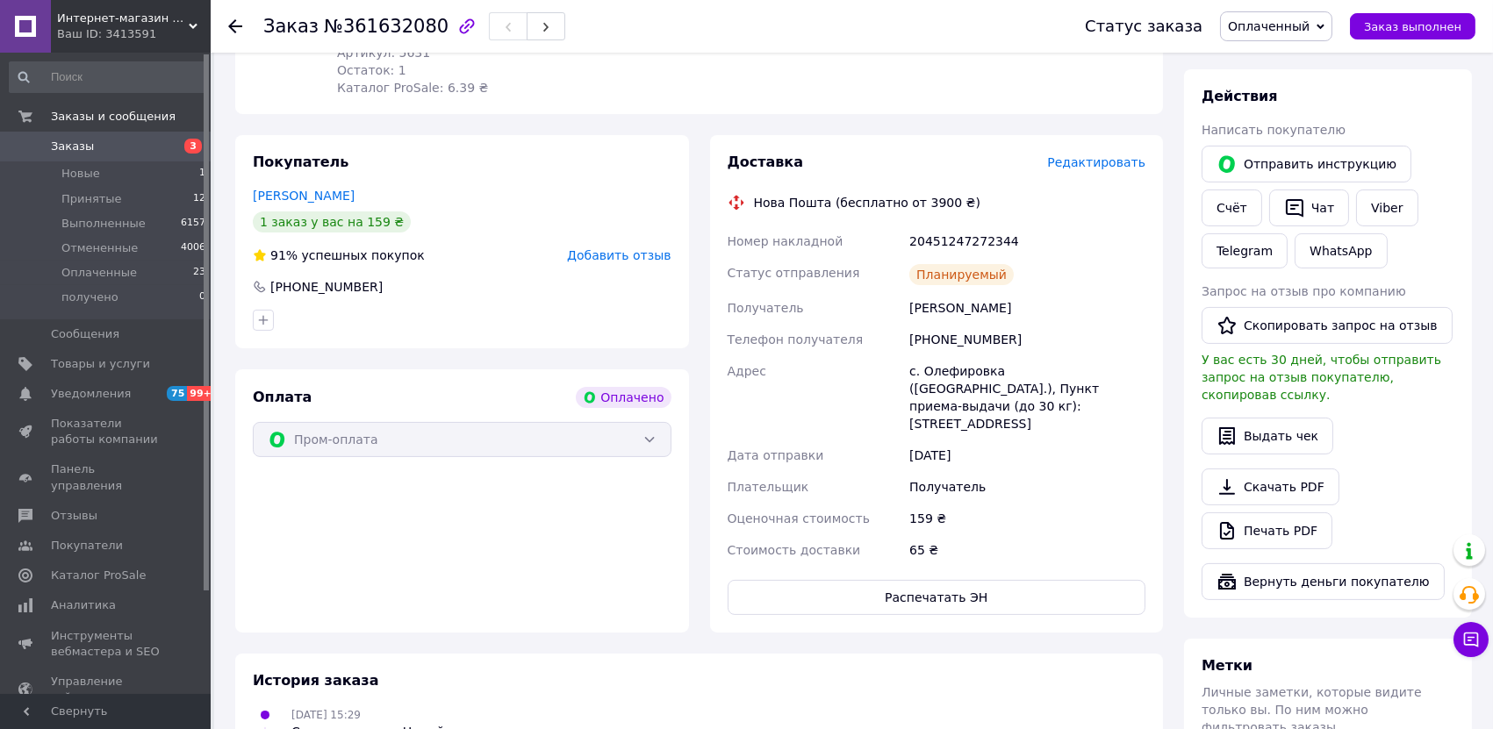
click at [86, 147] on span "Заказы" at bounding box center [72, 147] width 43 height 16
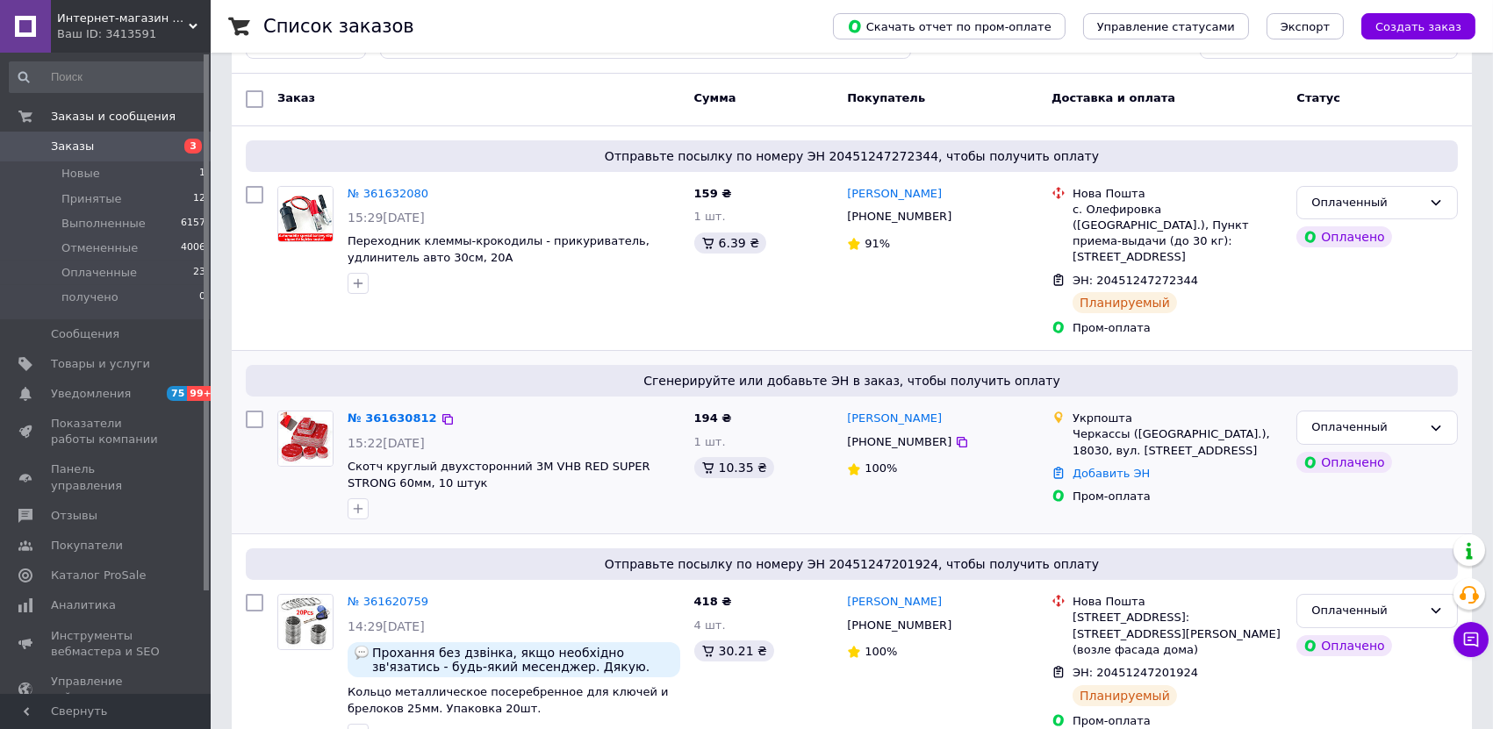
scroll to position [97, 0]
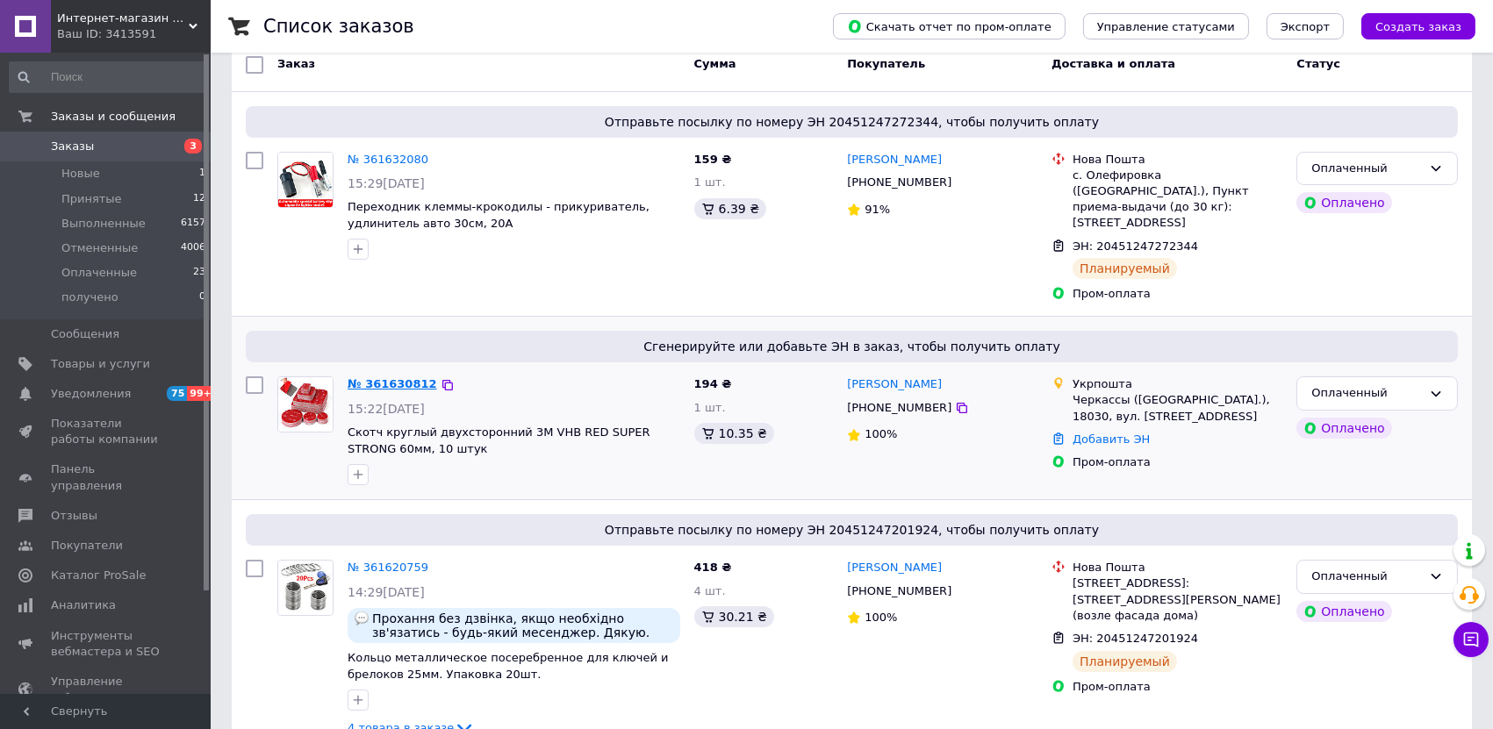
click at [402, 377] on link "№ 361630812" at bounding box center [392, 383] width 90 height 13
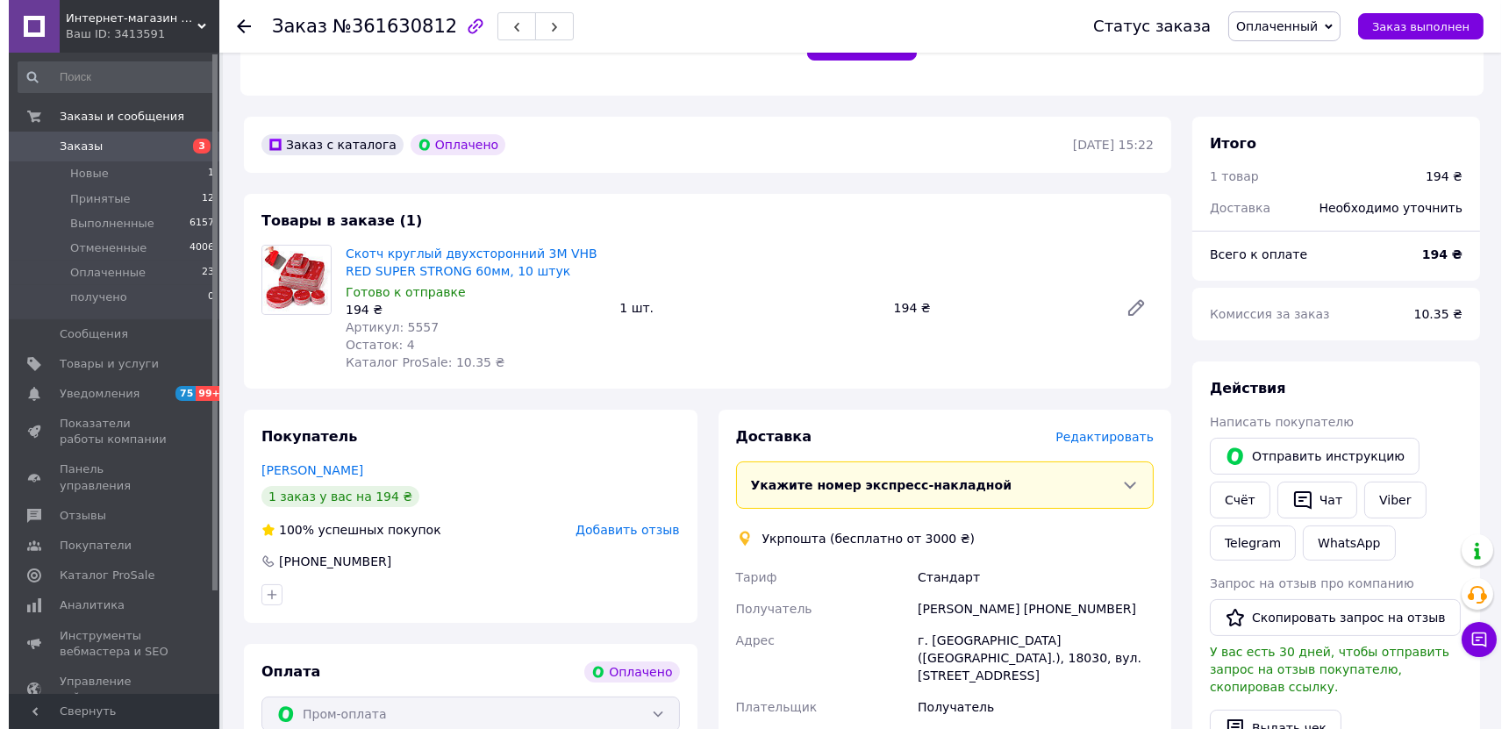
scroll to position [584, 0]
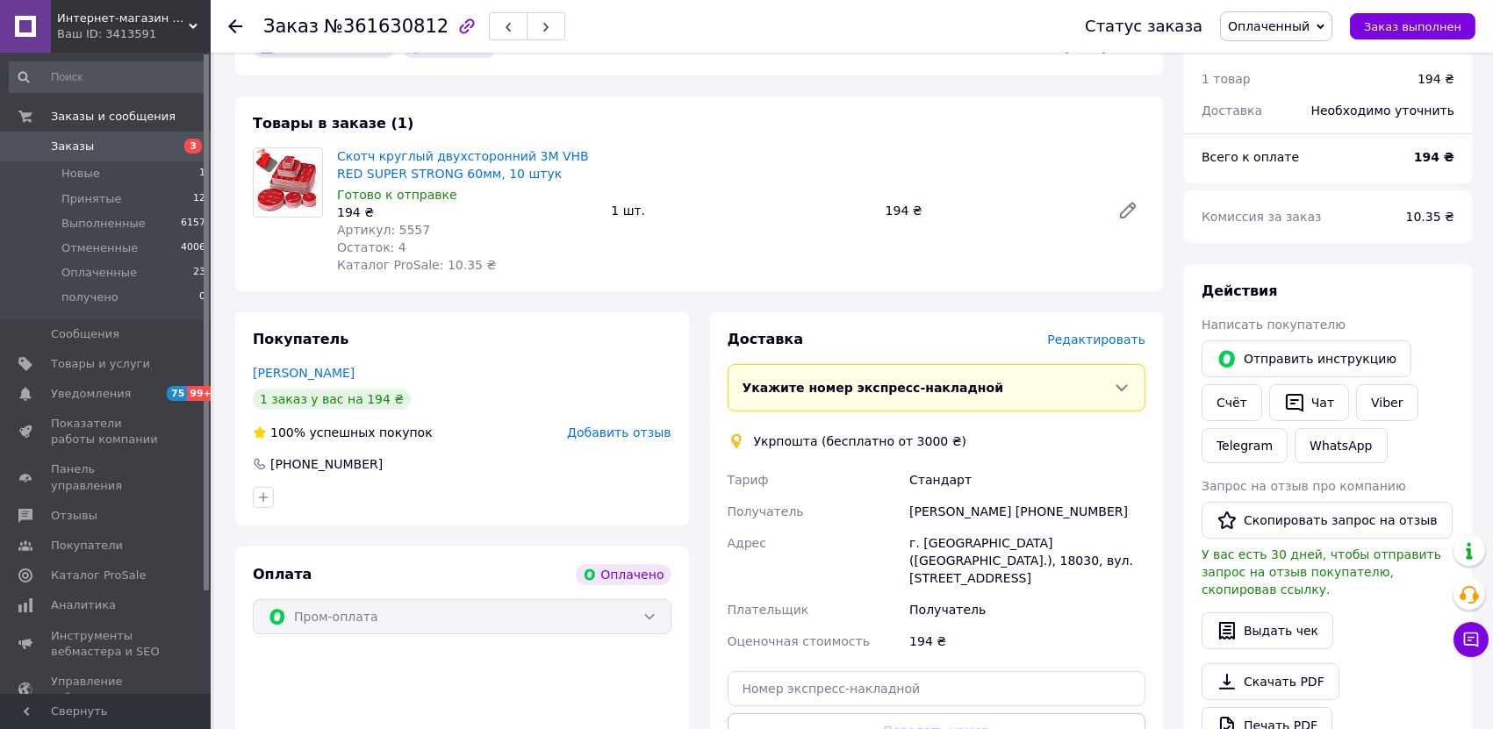
click at [1111, 333] on span "Редактировать" at bounding box center [1096, 340] width 98 height 14
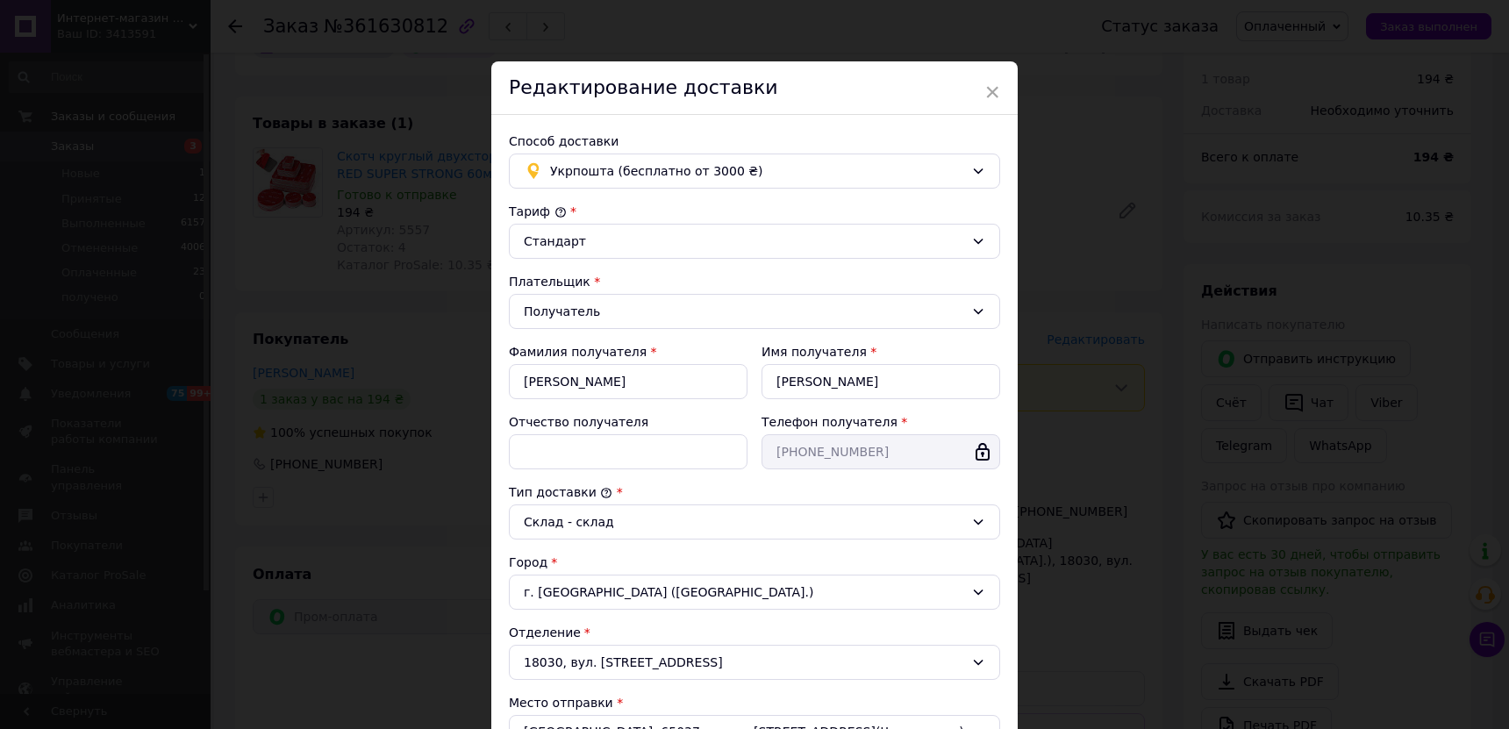
scroll to position [292, 0]
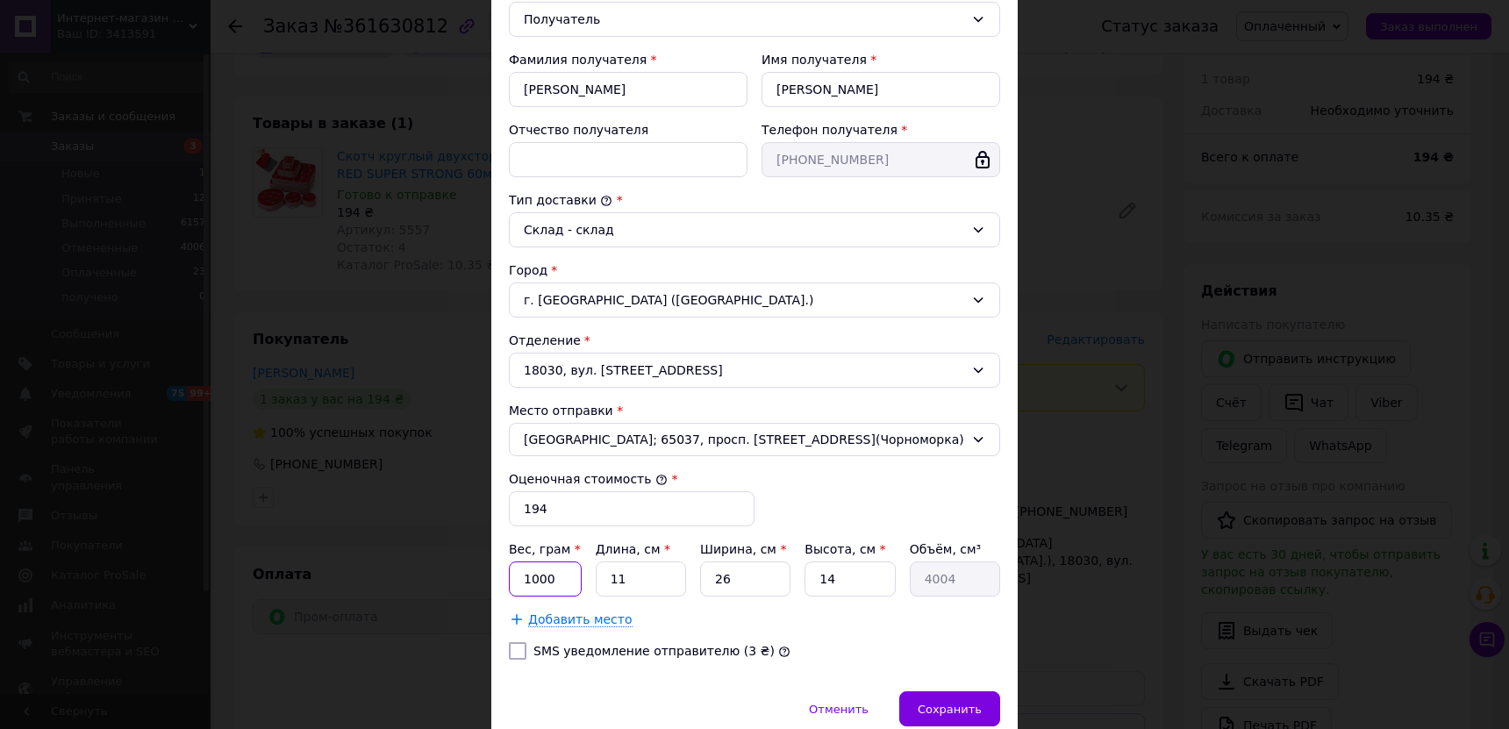
click at [555, 589] on input "1000" at bounding box center [545, 579] width 73 height 35
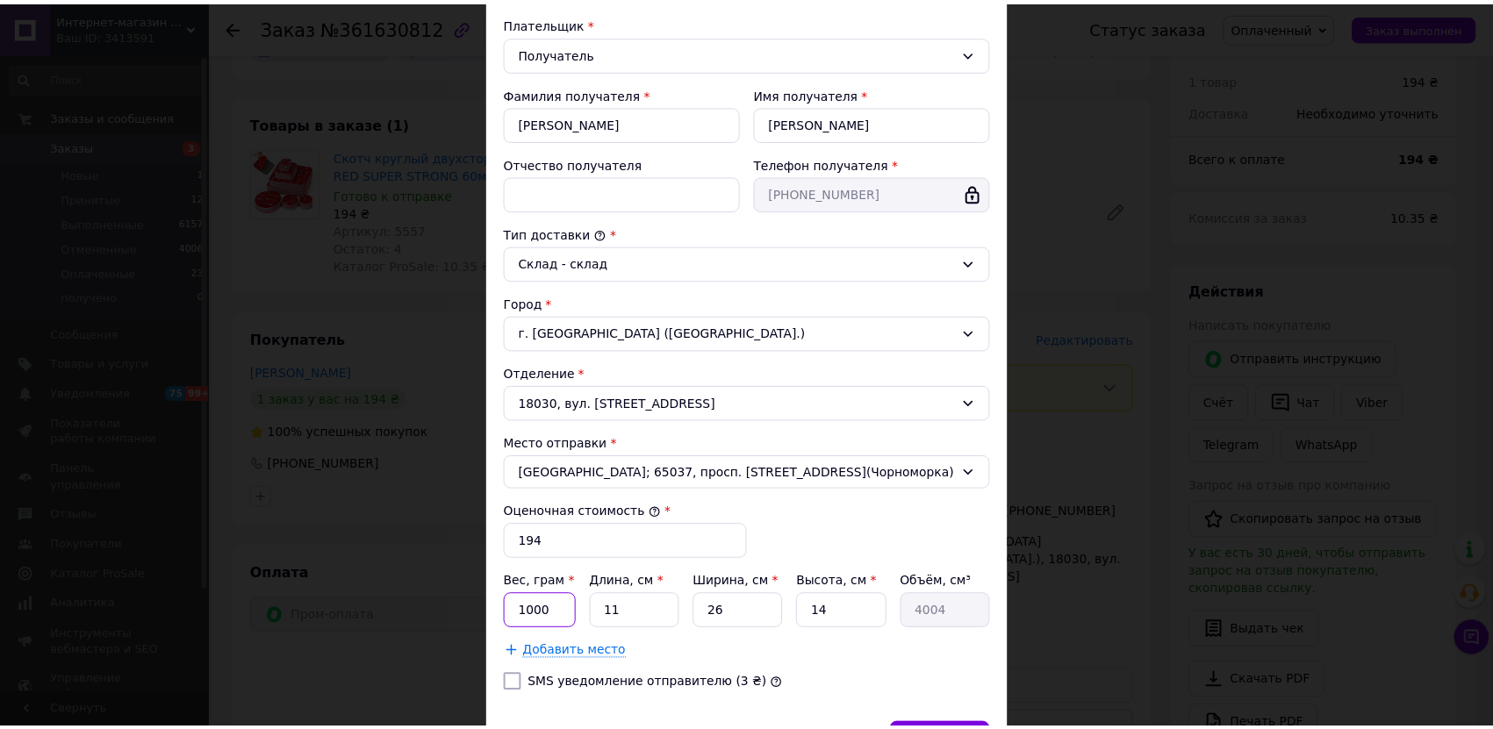
scroll to position [370, 0]
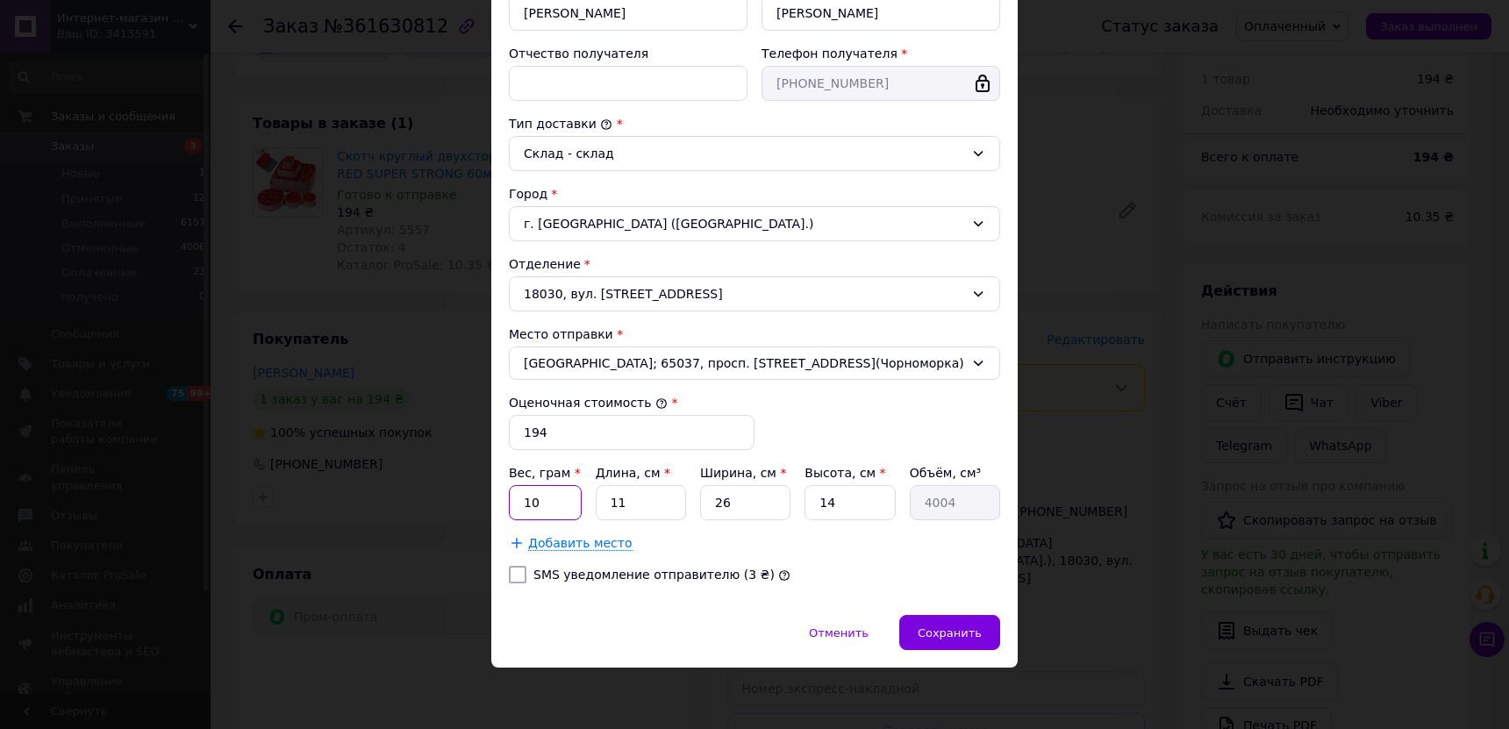
type input "1"
type input "50"
click at [750, 510] on input "26" at bounding box center [745, 502] width 90 height 35
type input "6"
type input "924"
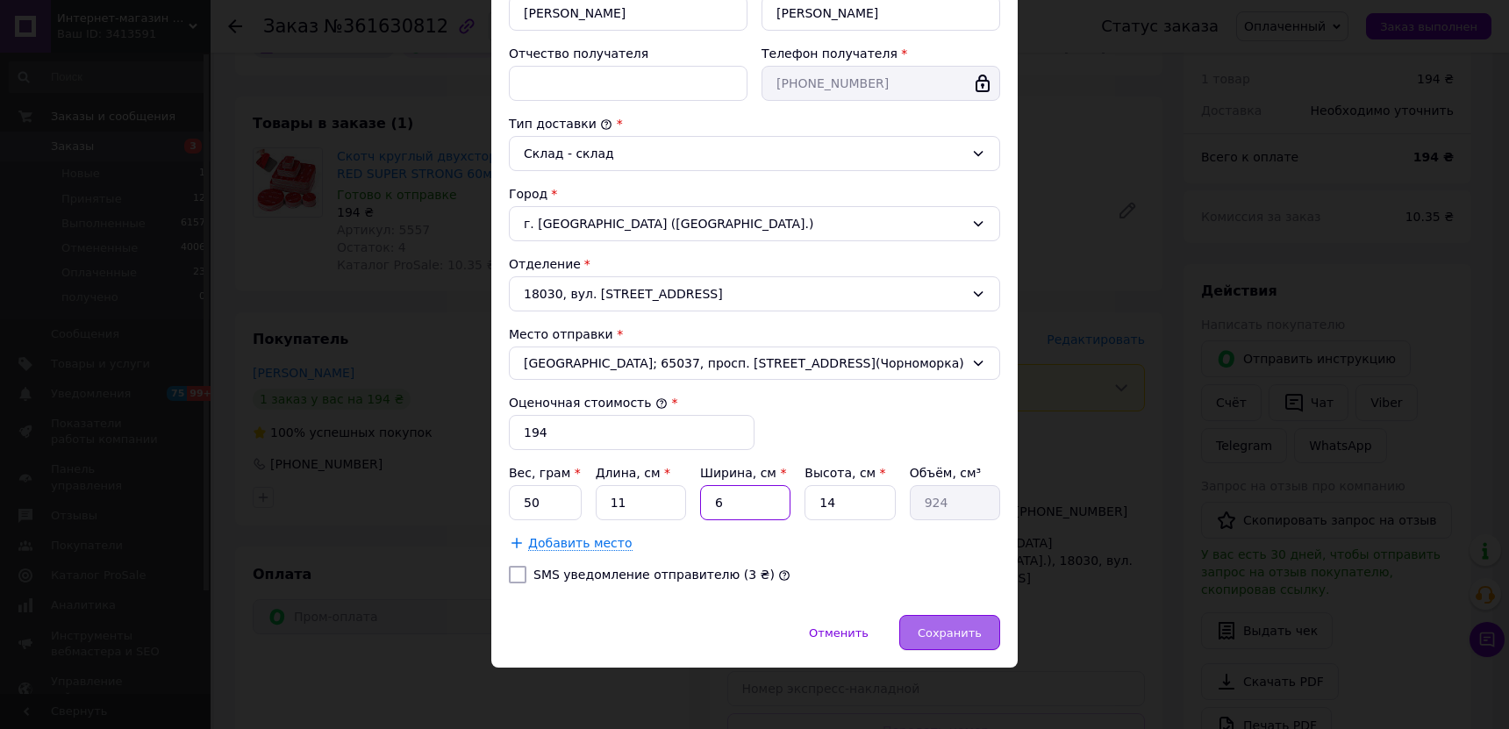
type input "6"
click at [975, 638] on span "Сохранить" at bounding box center [950, 633] width 64 height 13
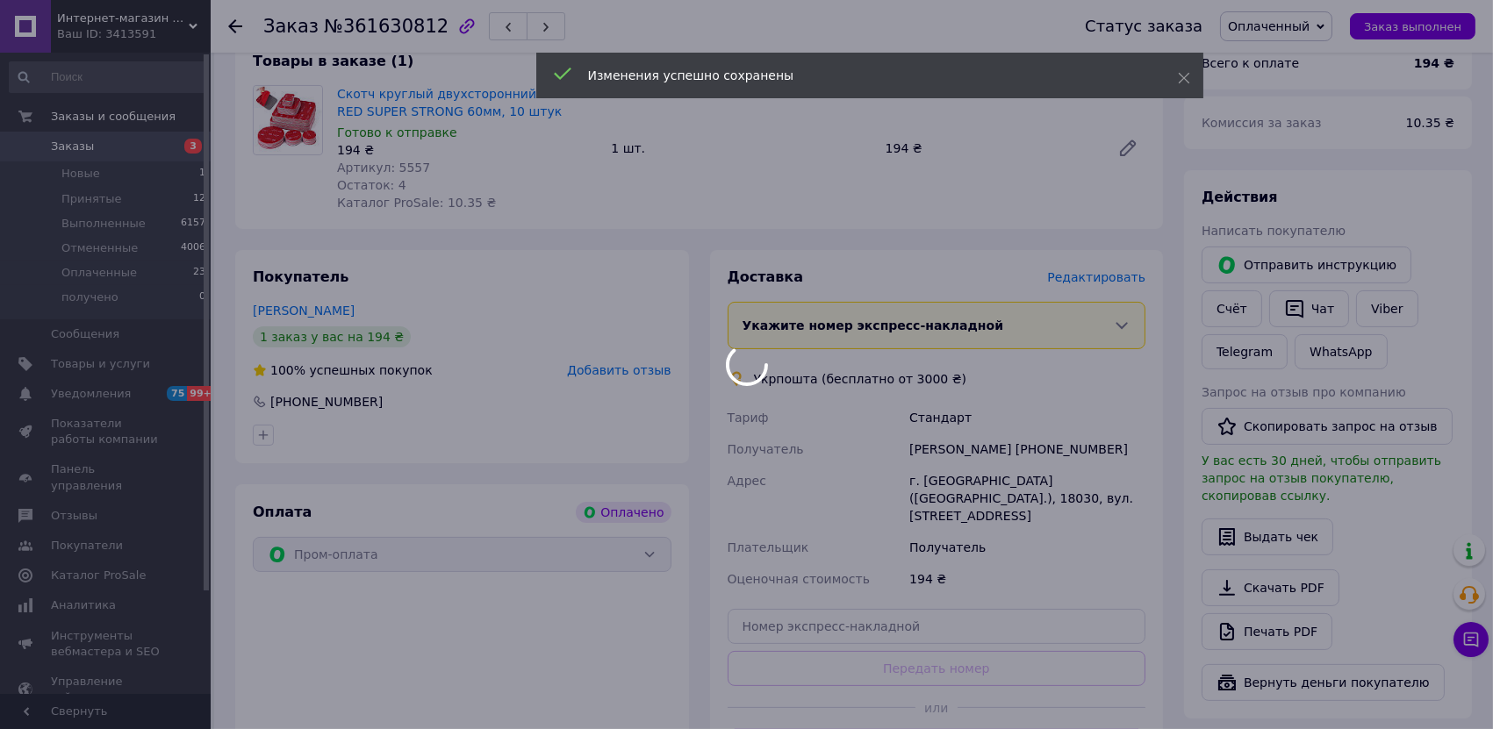
scroll to position [682, 0]
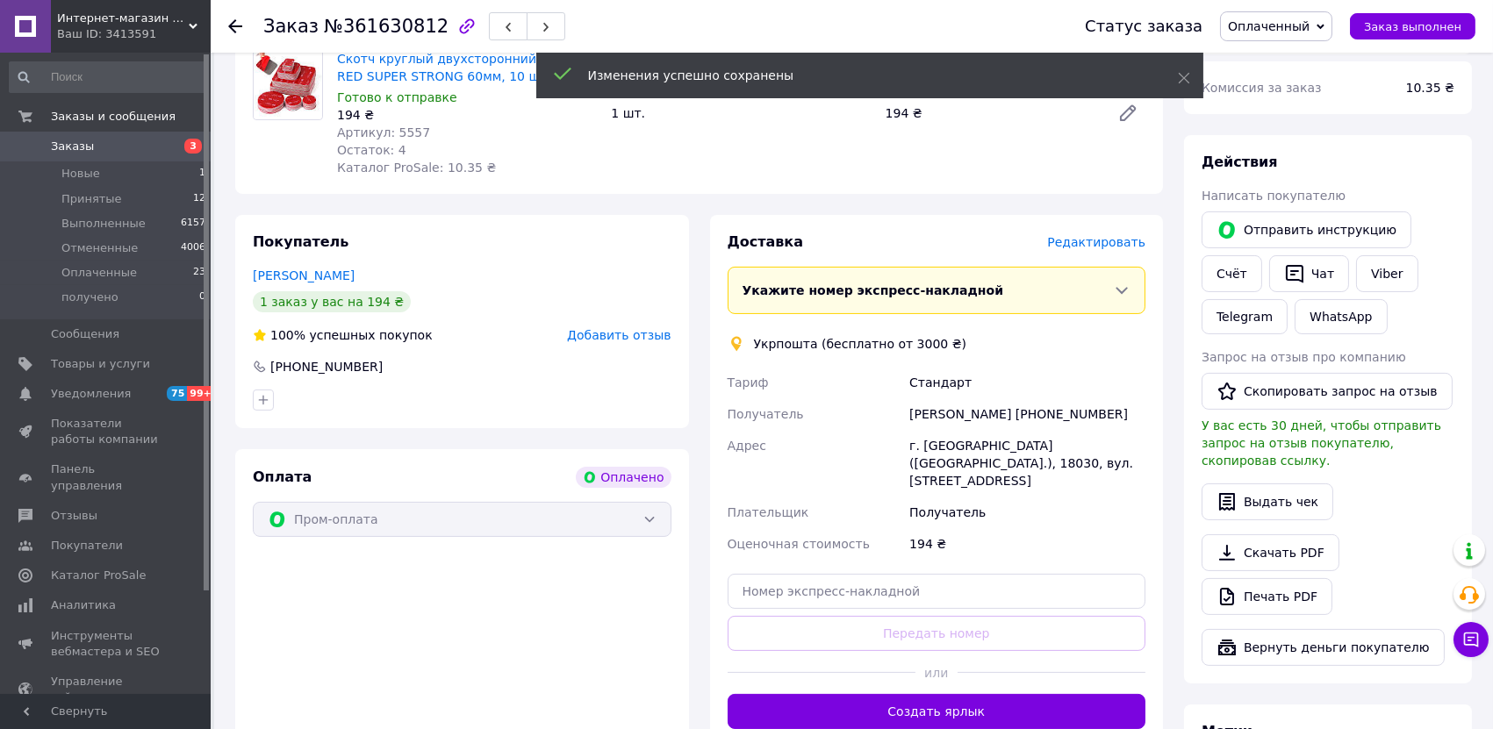
click at [975, 694] on button "Создать ярлык" at bounding box center [936, 711] width 419 height 35
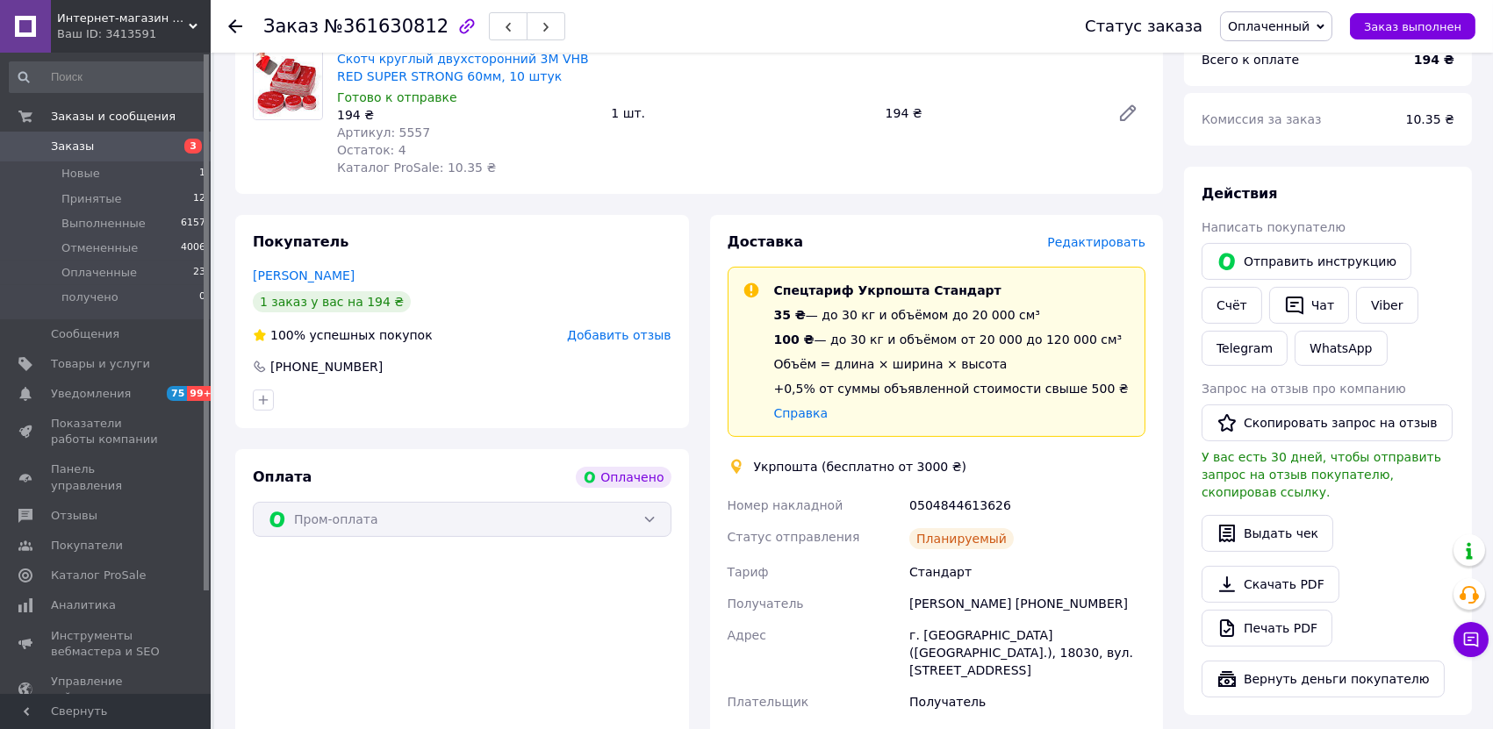
click at [123, 134] on link "Заказы 3" at bounding box center [108, 147] width 216 height 30
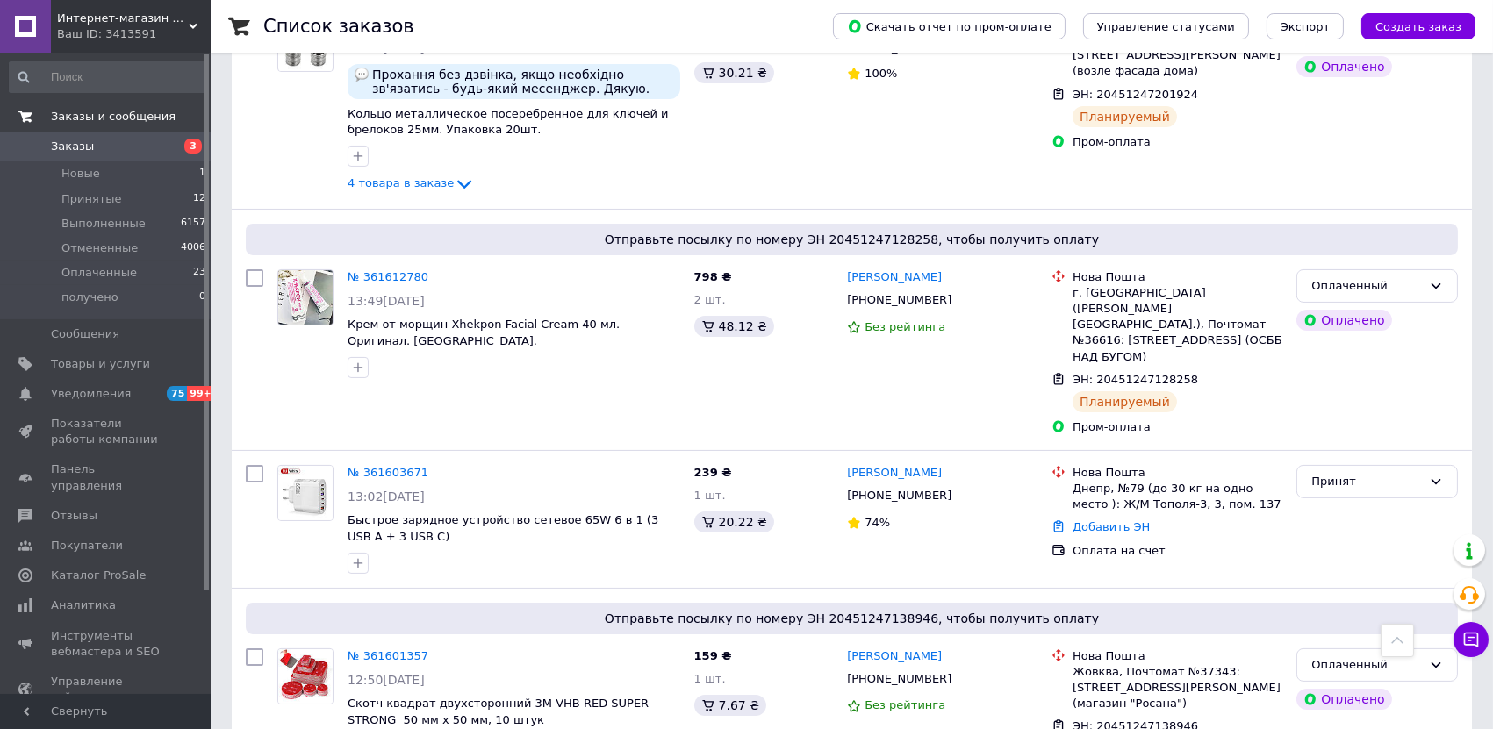
scroll to position [390, 0]
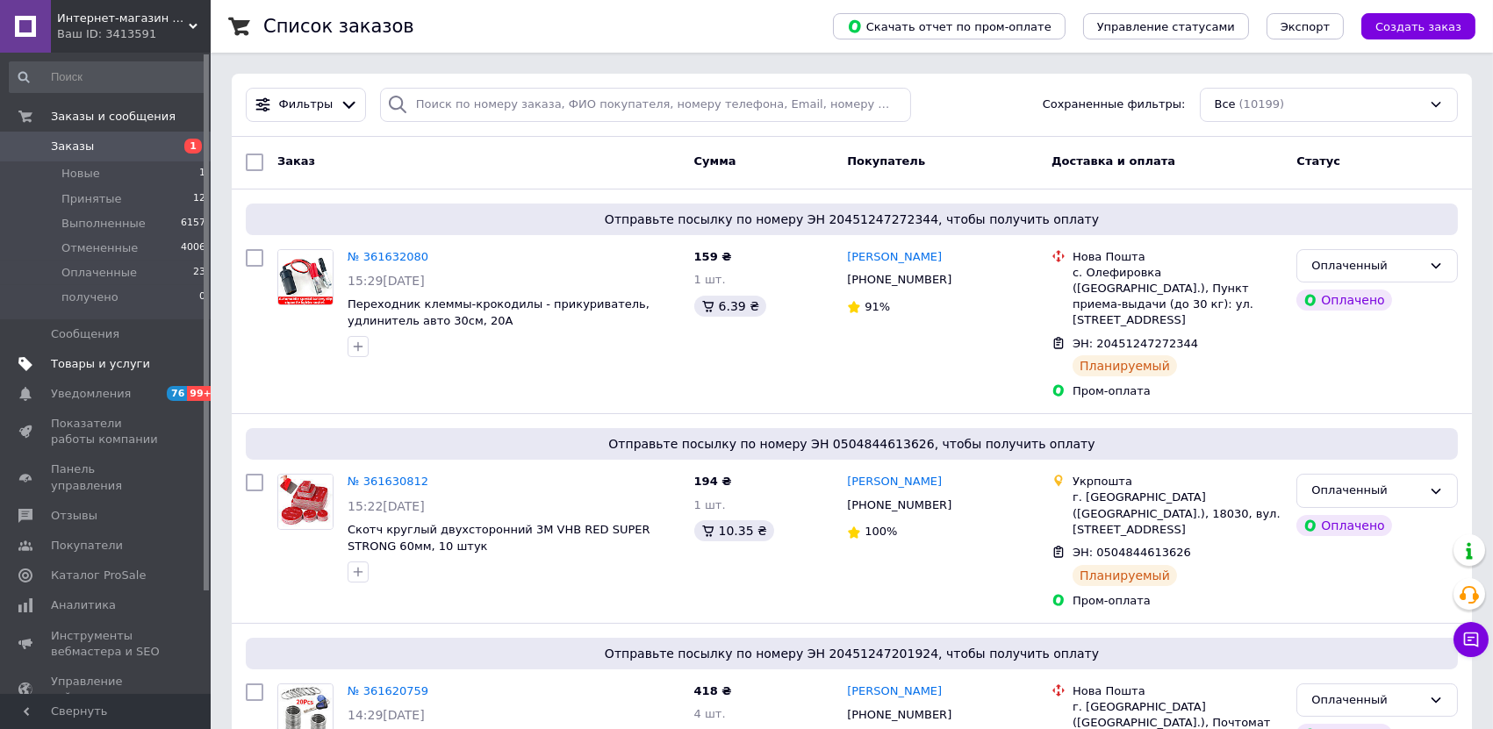
click at [99, 354] on link "Товары и услуги" at bounding box center [108, 364] width 216 height 30
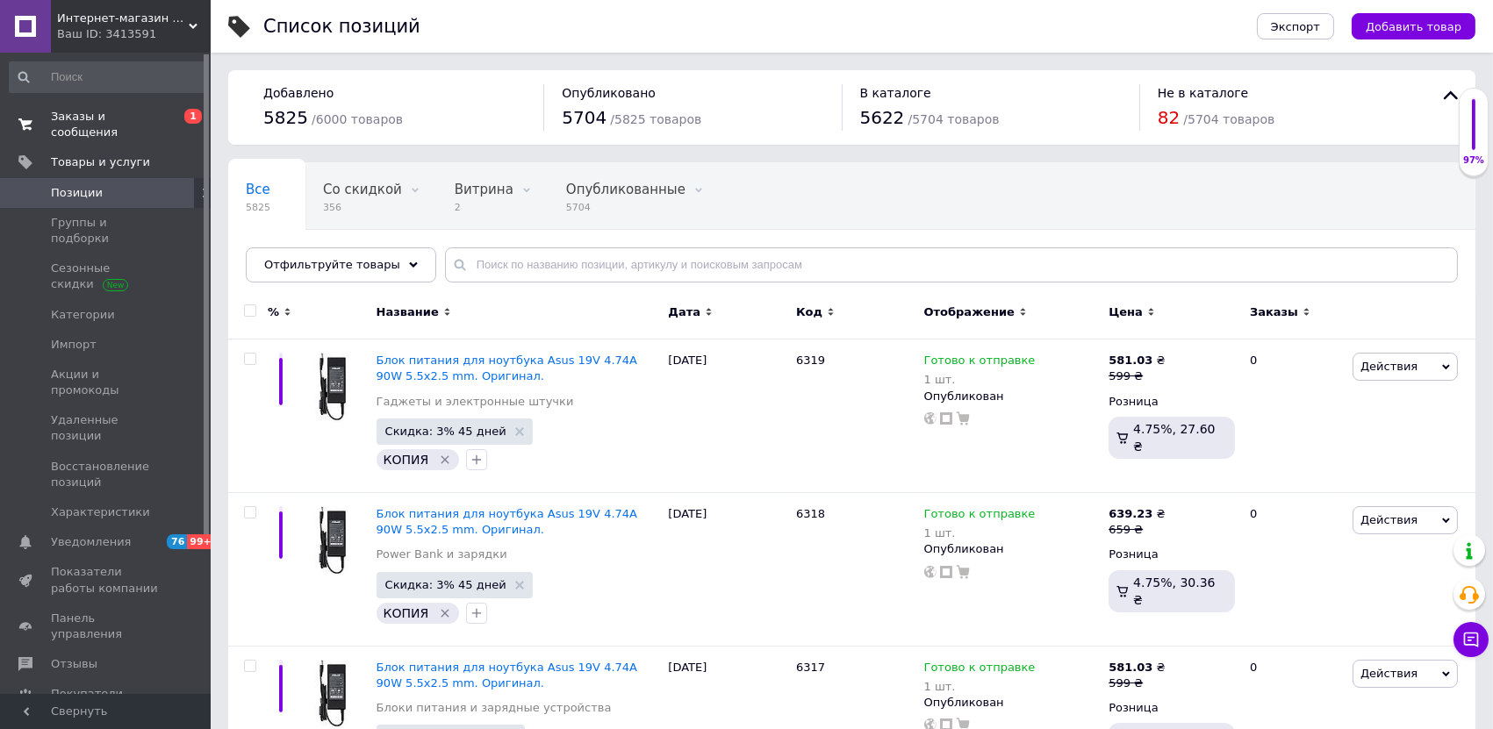
click at [82, 109] on span "Заказы и сообщения" at bounding box center [106, 125] width 111 height 32
